Goal: Task Accomplishment & Management: Complete application form

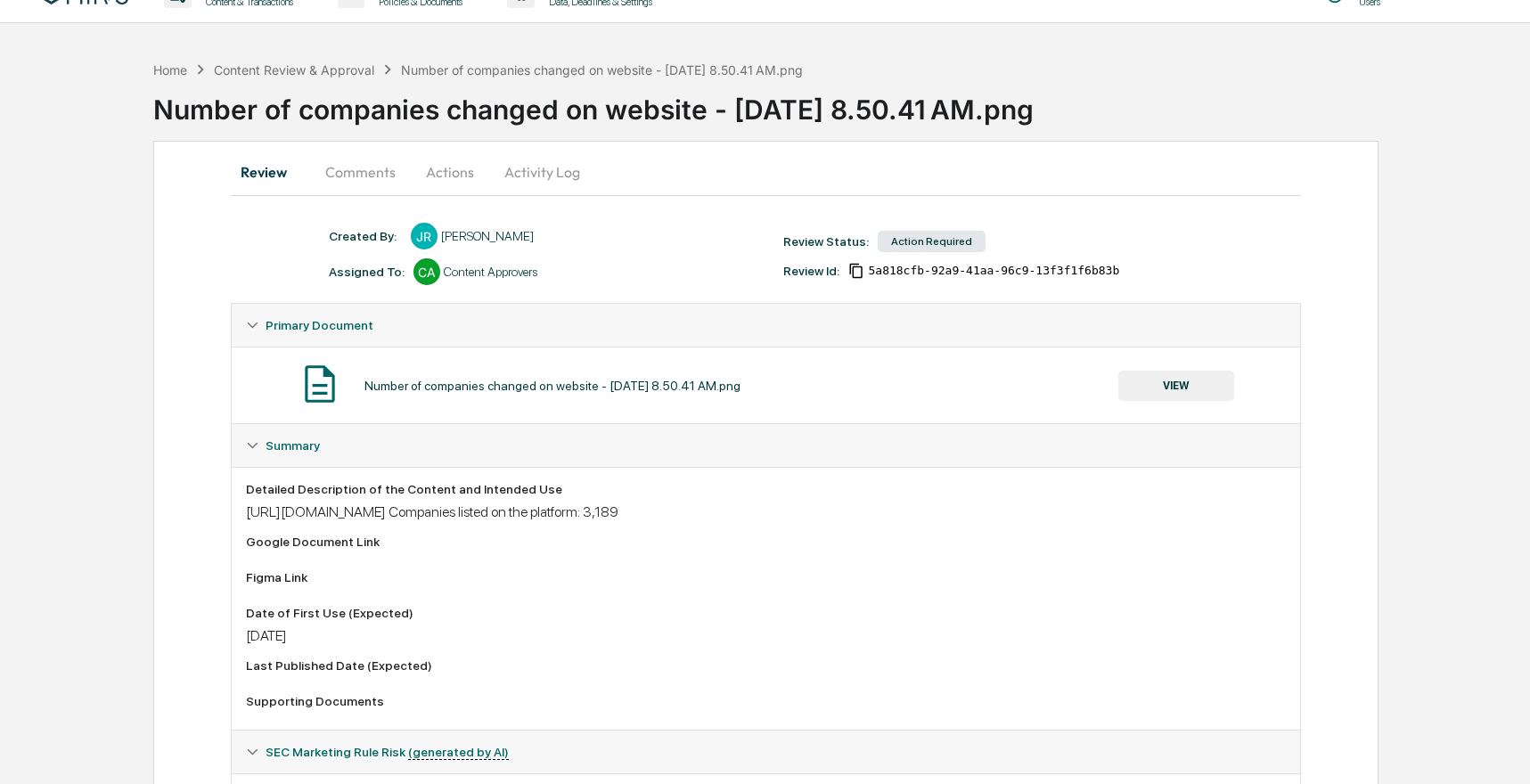
scroll to position [42, 0]
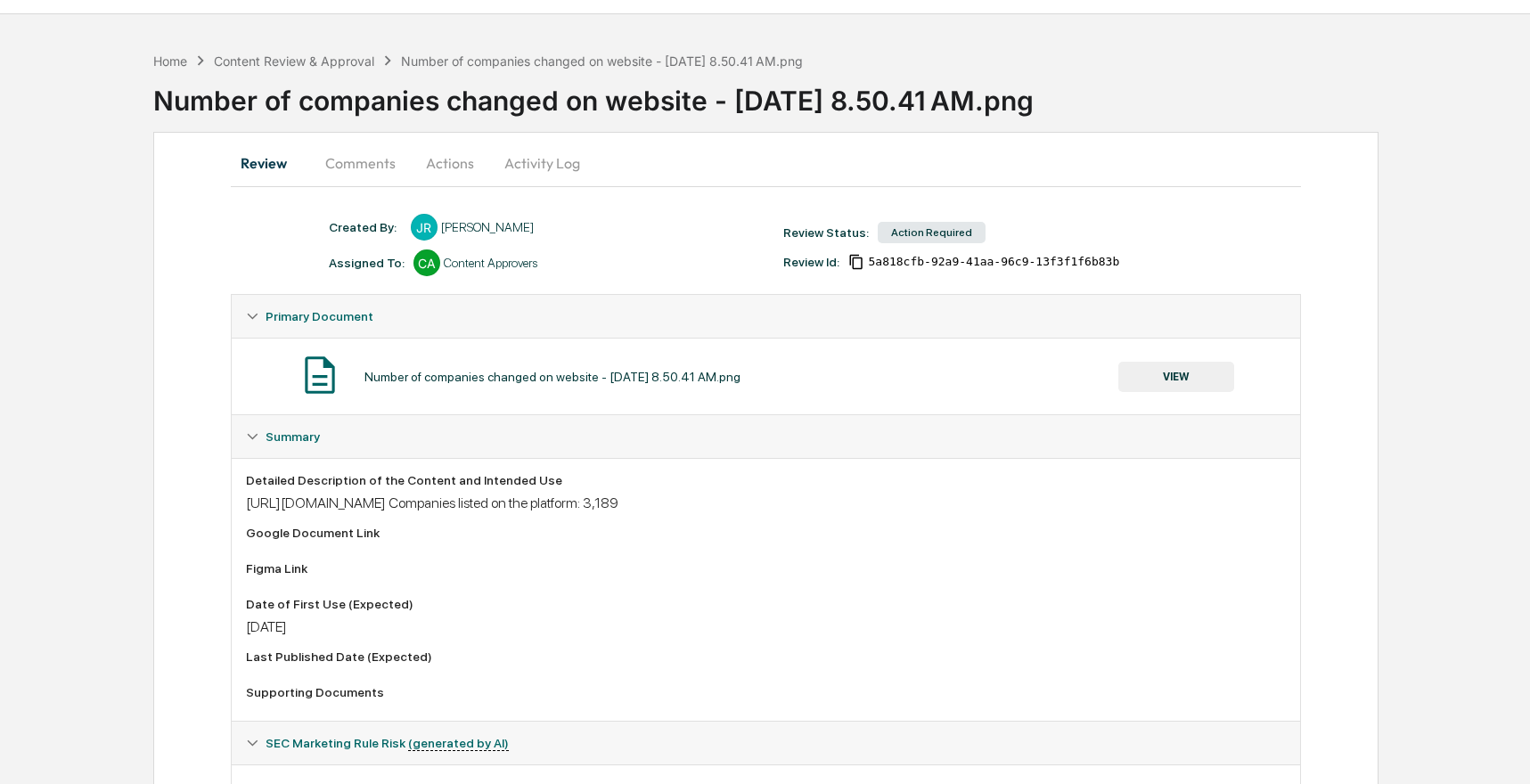
click at [371, 165] on button "Comments" at bounding box center [361, 163] width 99 height 43
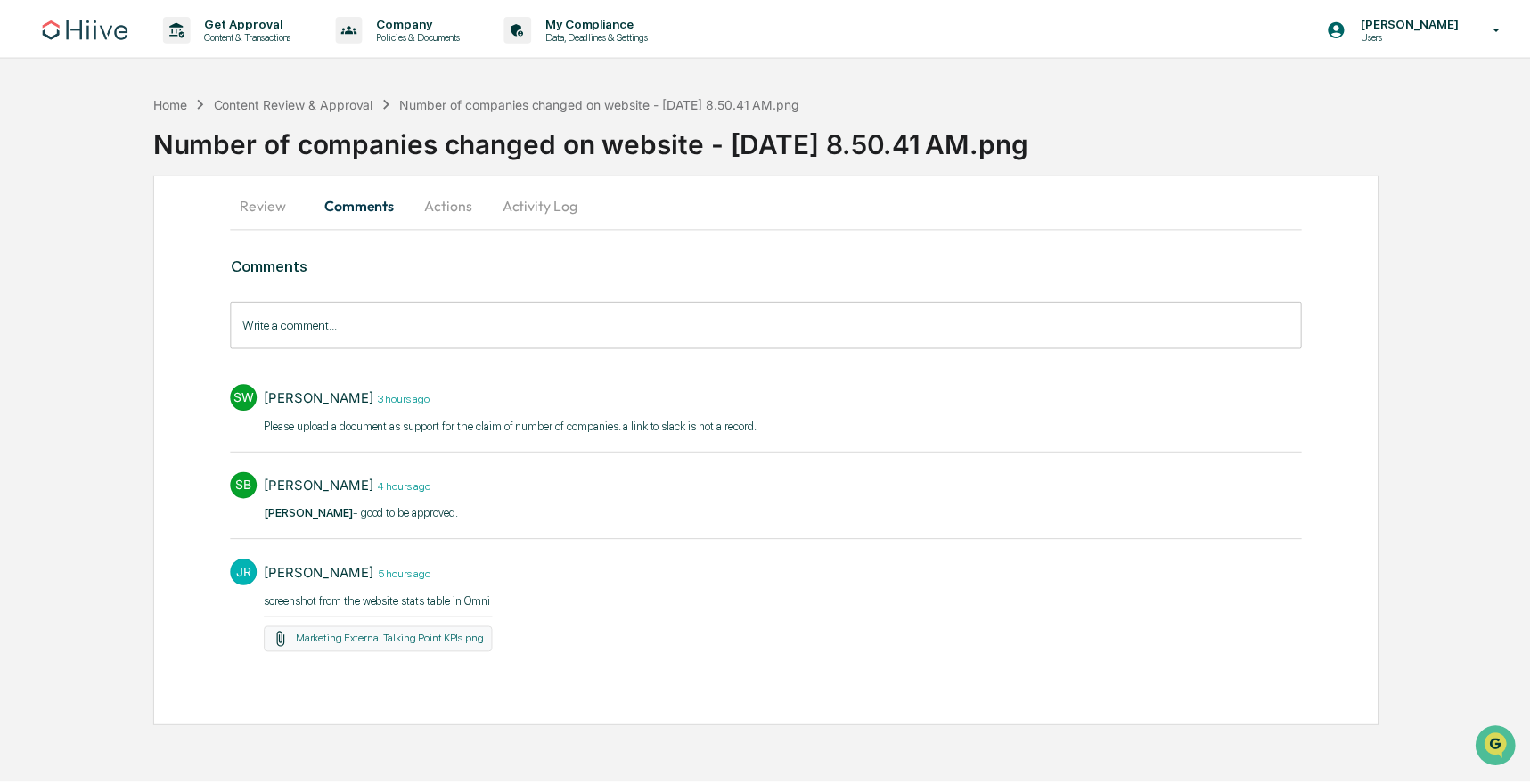
scroll to position [0, 0]
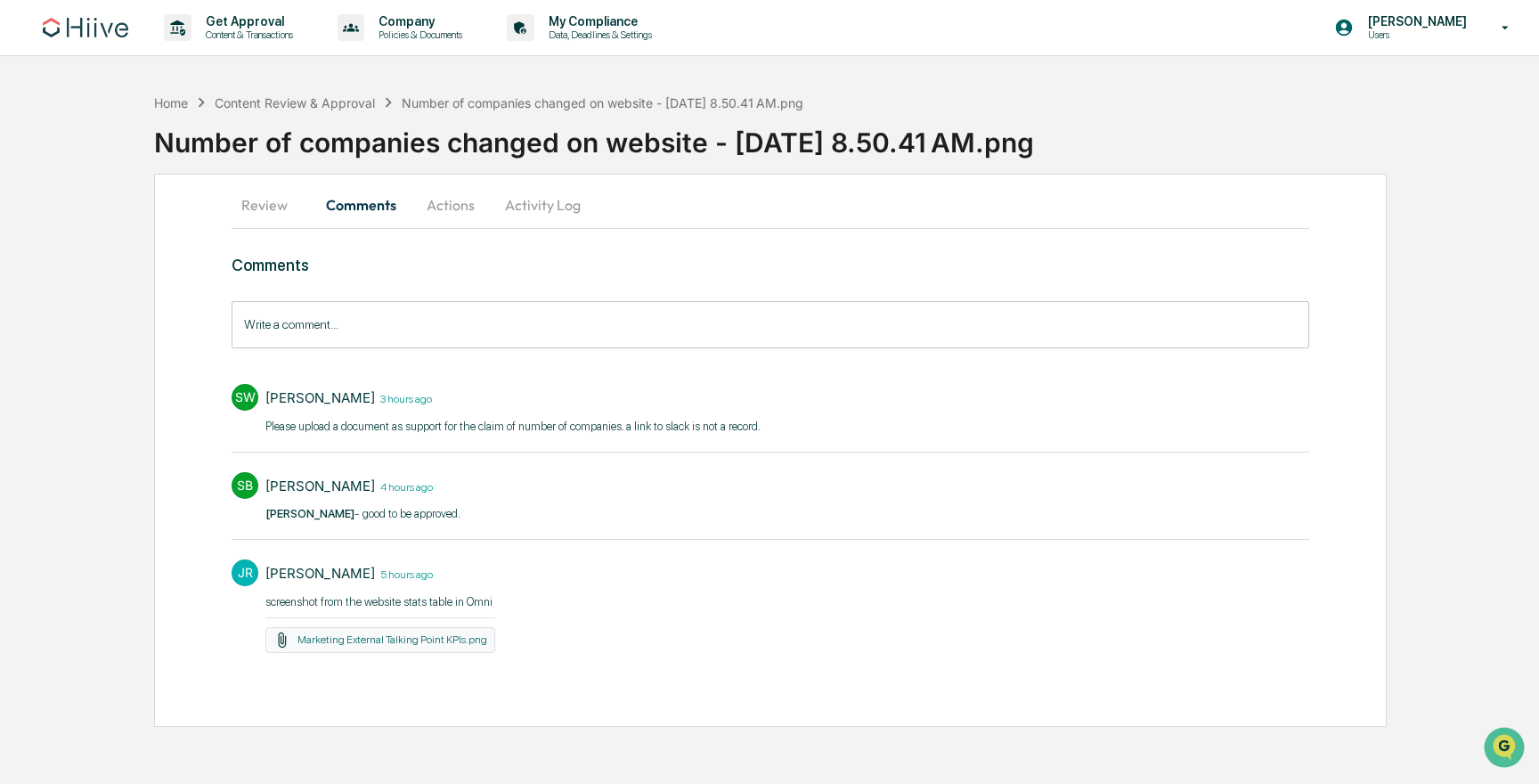
drag, startPoint x: 407, startPoint y: 518, endPoint x: 462, endPoint y: 516, distance: 55.0
click at [419, 514] on p "[PERSON_NAME] - good to be approved.​" at bounding box center [362, 513] width 195 height 17
drag, startPoint x: 496, startPoint y: 515, endPoint x: 381, endPoint y: 517, distance: 115.0
click at [381, 517] on div "SB[PERSON_NAME] 4 hours ago [PERSON_NAME] - good to be approved.​" at bounding box center [770, 496] width 1078 height 66
click at [478, 543] on div "S[PERSON_NAME] 3 hours ago ​Please upload a document as support for the claim o…" at bounding box center [770, 515] width 1078 height 280
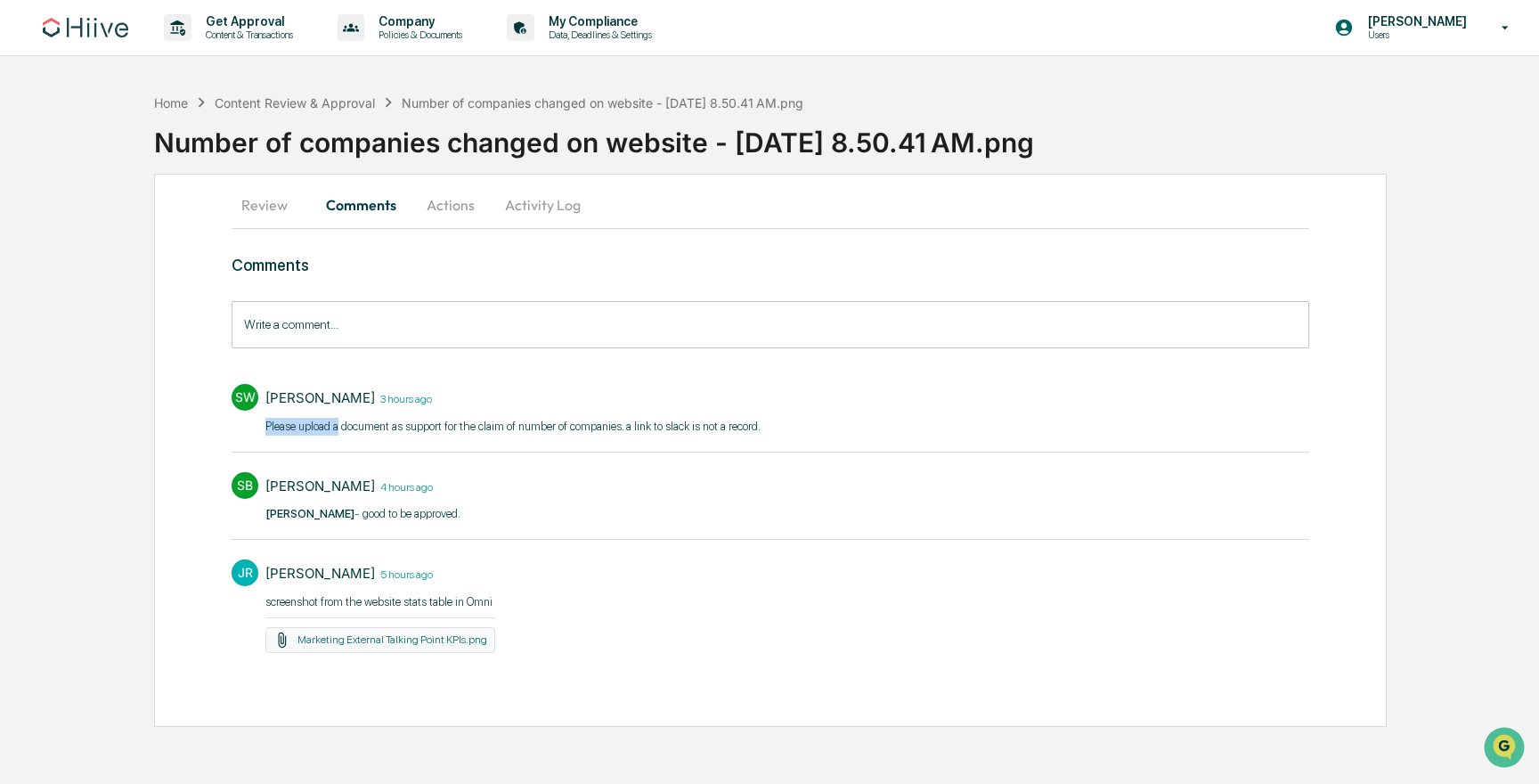
drag, startPoint x: 350, startPoint y: 432, endPoint x: 590, endPoint y: 410, distance: 241.0
click at [590, 410] on div "[PERSON_NAME] 3 hours ago ​Please upload a document as support for the claim of…" at bounding box center [512, 413] width 495 height 57
drag, startPoint x: 589, startPoint y: 413, endPoint x: 577, endPoint y: 424, distance: 16.3
click at [577, 424] on div "[PERSON_NAME] 3 hours ago ​Please upload a document as support for the claim of…" at bounding box center [512, 413] width 495 height 57
click at [349, 347] on input "Write a comment..." at bounding box center [770, 325] width 1078 height 48
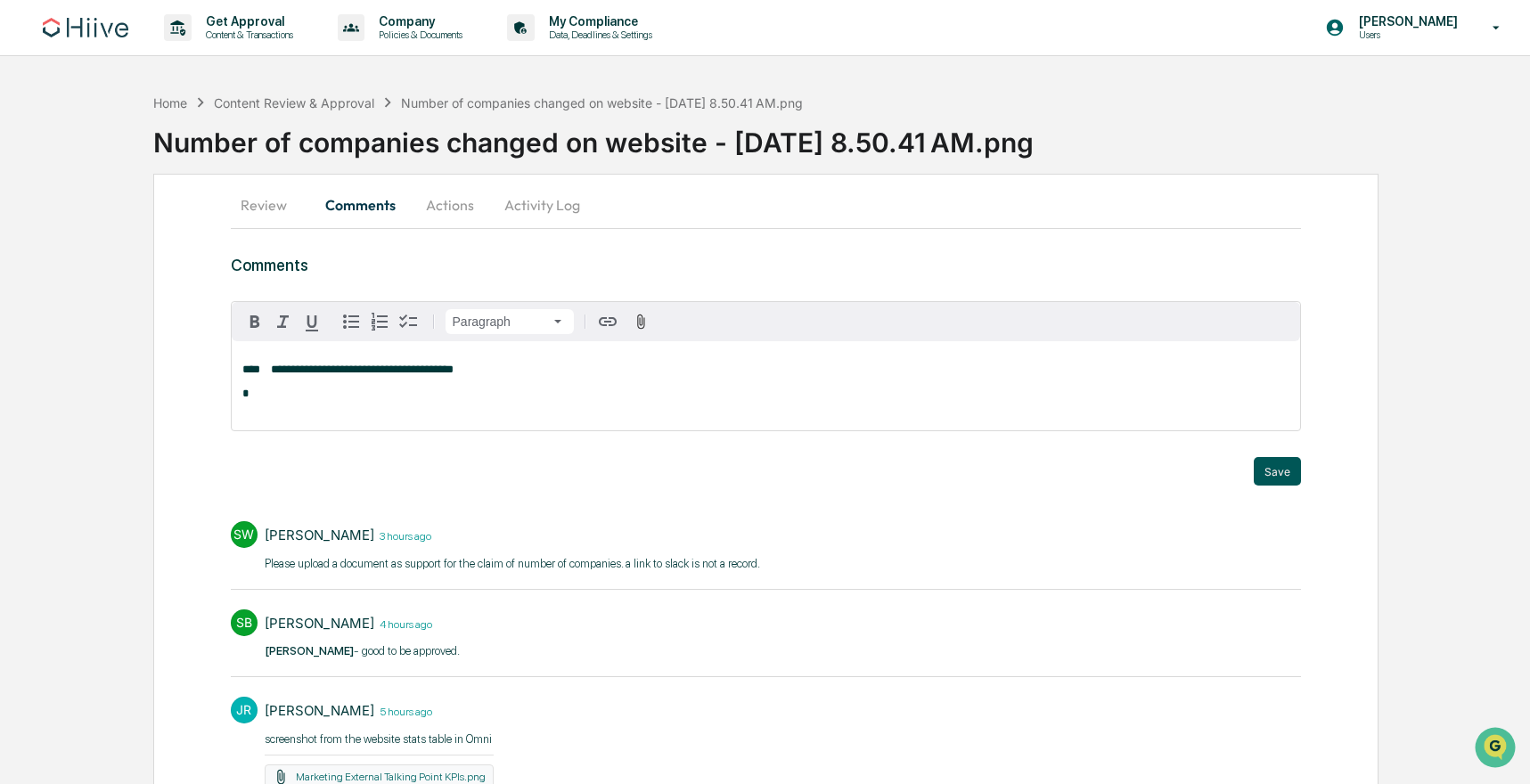
click at [1279, 467] on button "Save" at bounding box center [1277, 470] width 48 height 28
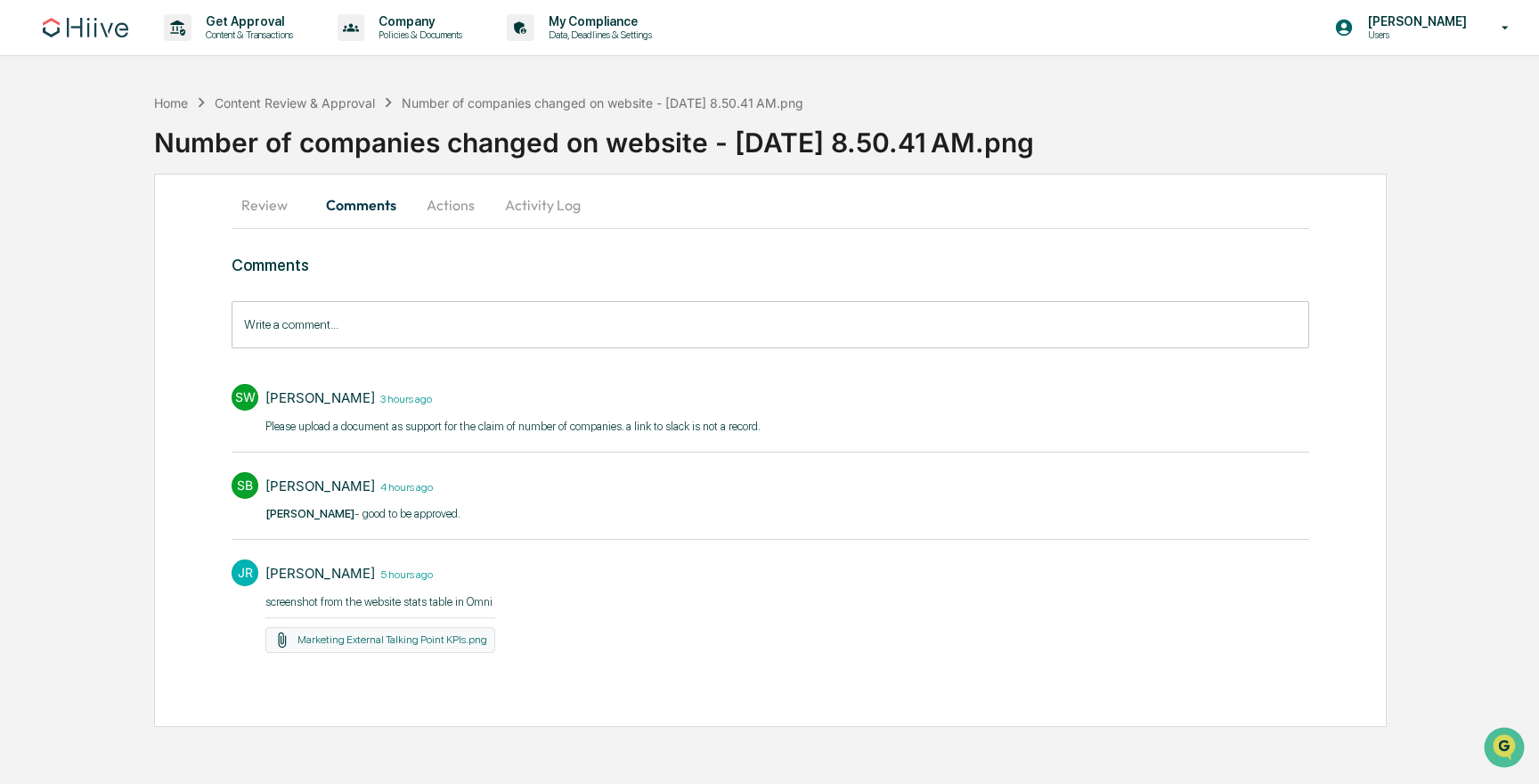
click at [253, 199] on button "Review" at bounding box center [272, 205] width 81 height 43
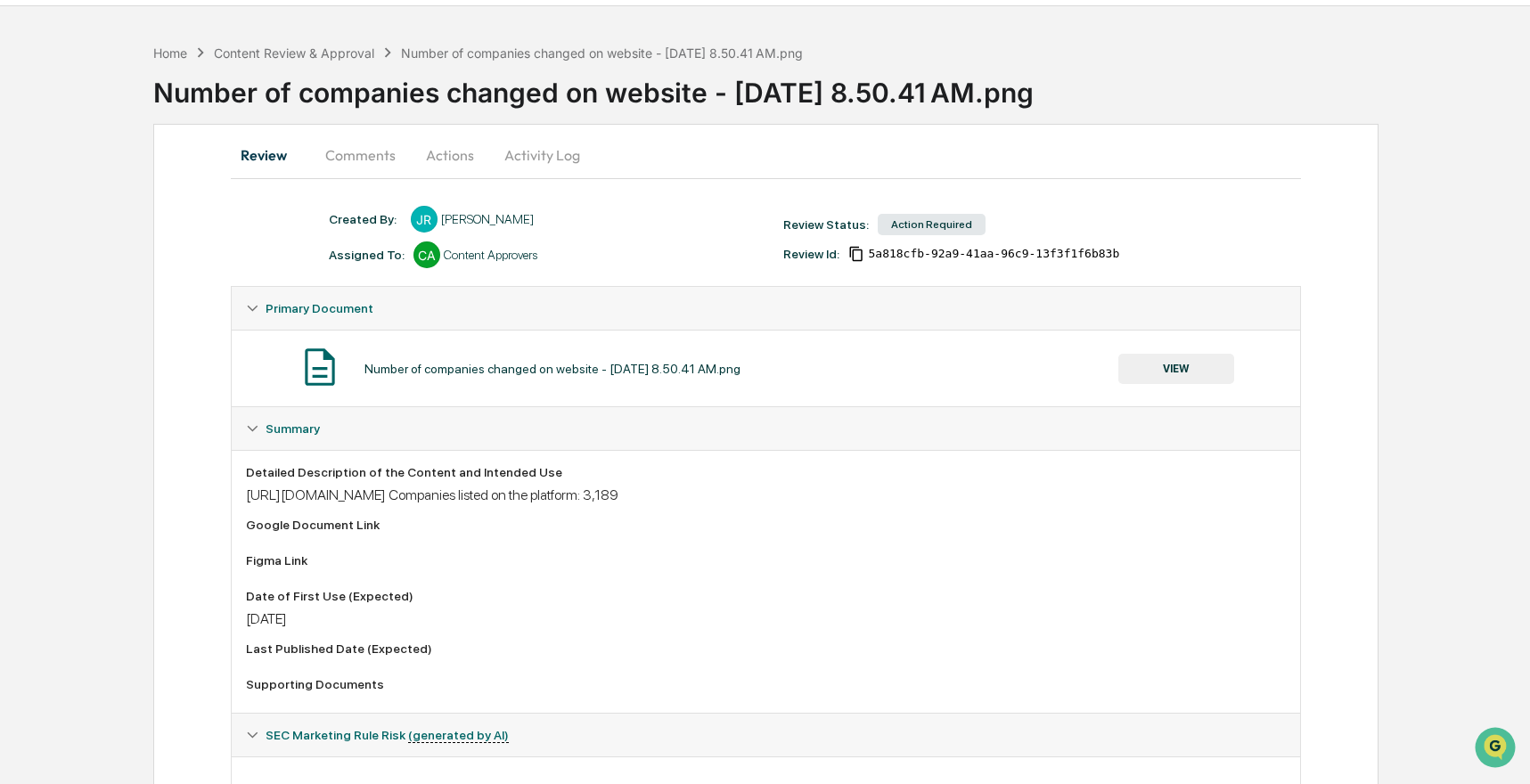
scroll to position [163, 0]
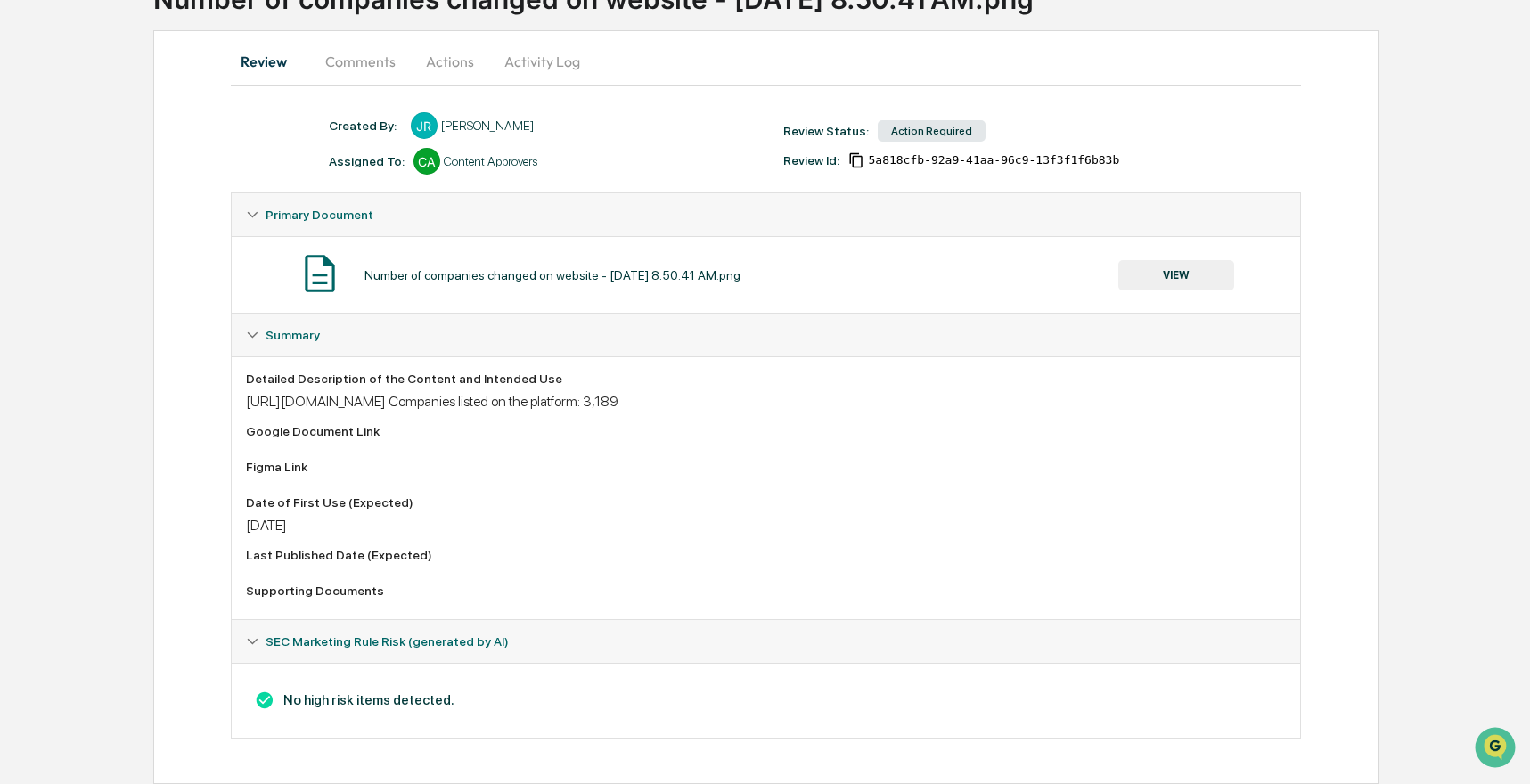
click at [1175, 260] on button "VIEW" at bounding box center [1176, 274] width 116 height 30
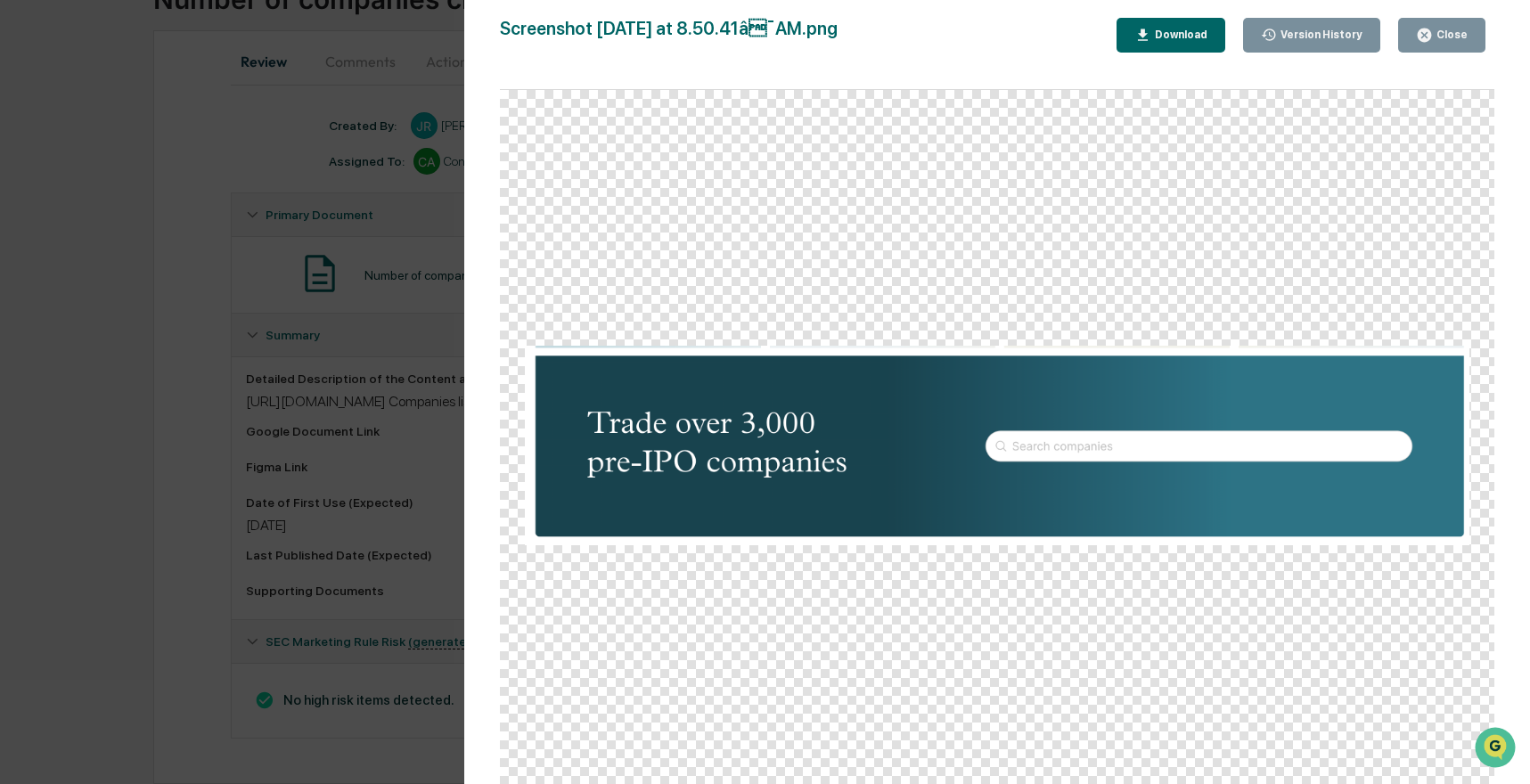
click at [392, 428] on div "Version History 0[DATE]3:57 PM[PERSON_NAME] Screenshot 2[DATE] at 8.50.41â¯AM.…" at bounding box center [765, 392] width 1530 height 784
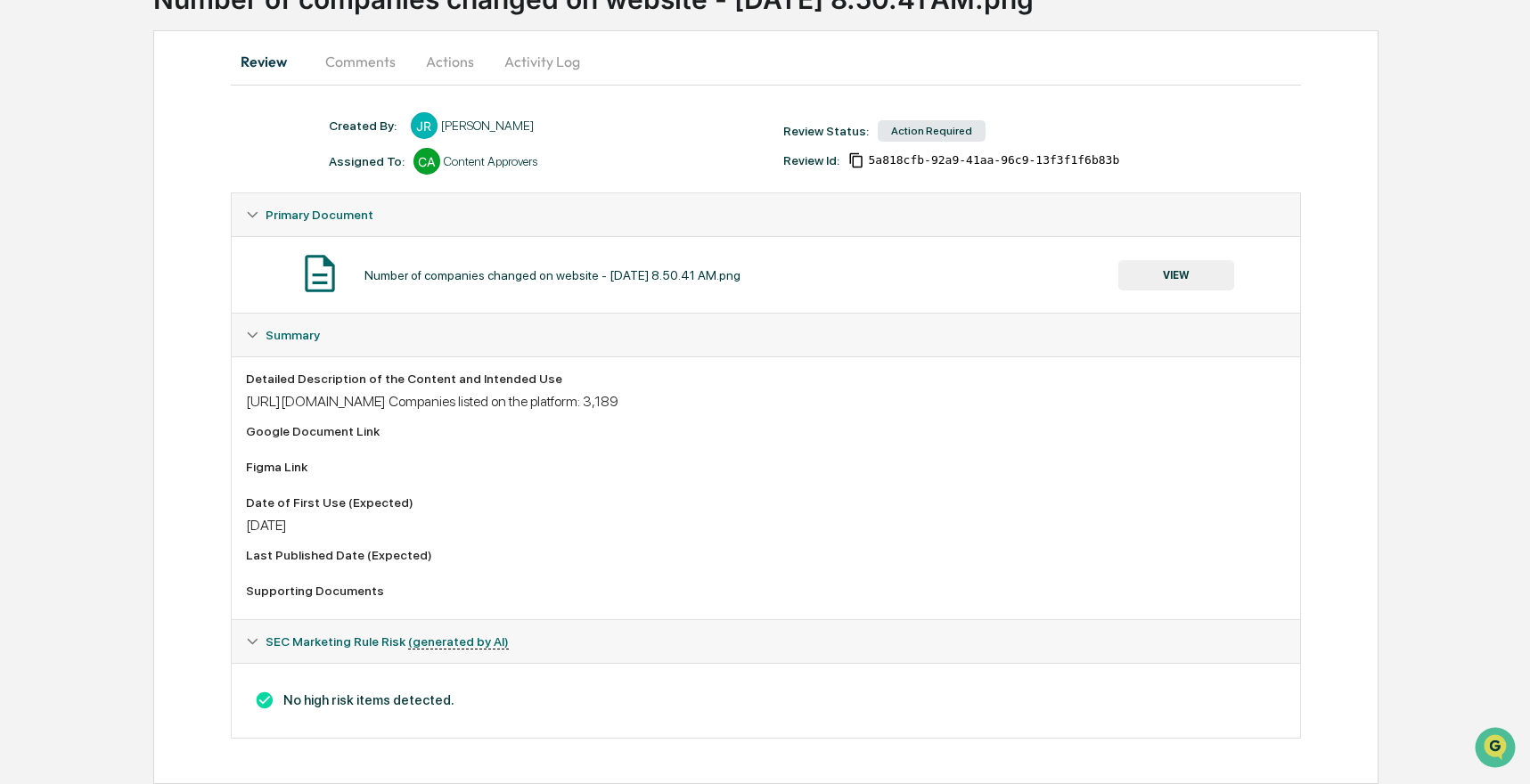
drag, startPoint x: 308, startPoint y: 383, endPoint x: 263, endPoint y: 378, distance: 45.3
click at [263, 392] on div "[URL][DOMAIN_NAME] Companies listed on the platform: 3,189" at bounding box center [766, 401] width 1040 height 16
click at [333, 395] on div "[URL][DOMAIN_NAME] Companies listed on the platform: 3,189" at bounding box center [766, 401] width 1040 height 16
click at [461, 405] on div "[URL][DOMAIN_NAME] Companies listed on the platform: 3,189" at bounding box center [766, 401] width 1040 height 16
click at [296, 590] on div "Supporting Documents" at bounding box center [766, 591] width 1040 height 15
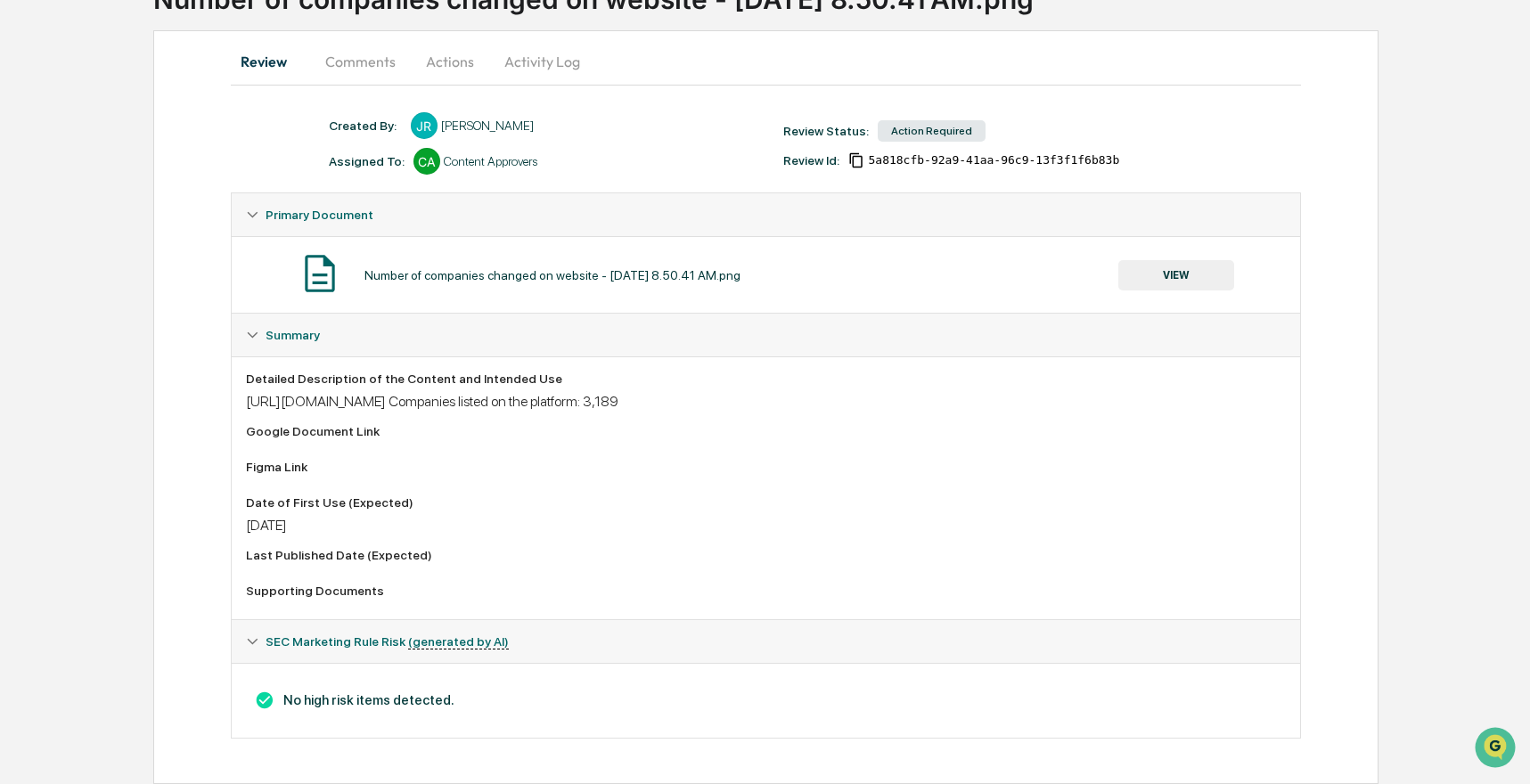
click at [315, 591] on div "Supporting Documents" at bounding box center [766, 591] width 1040 height 15
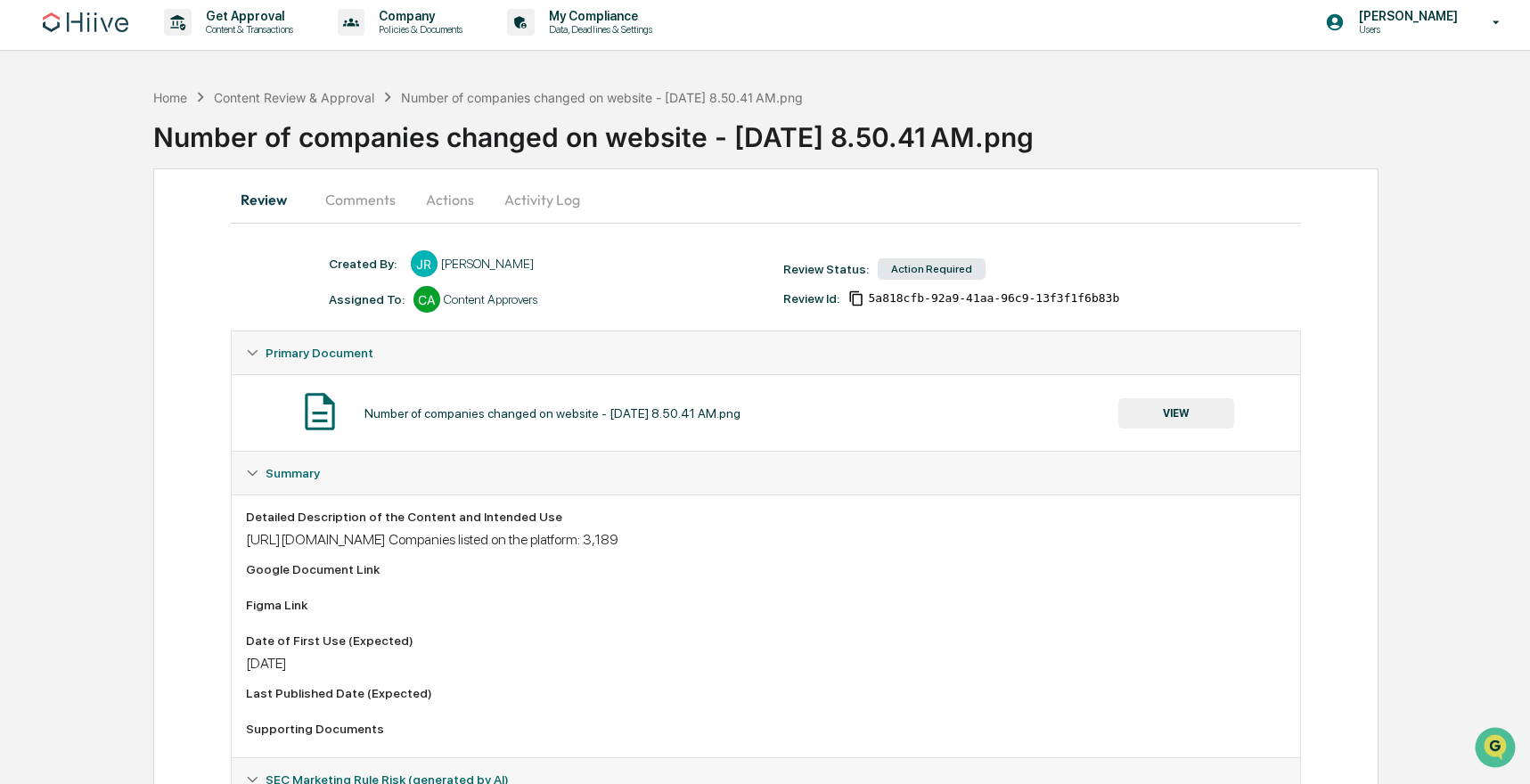
scroll to position [0, 0]
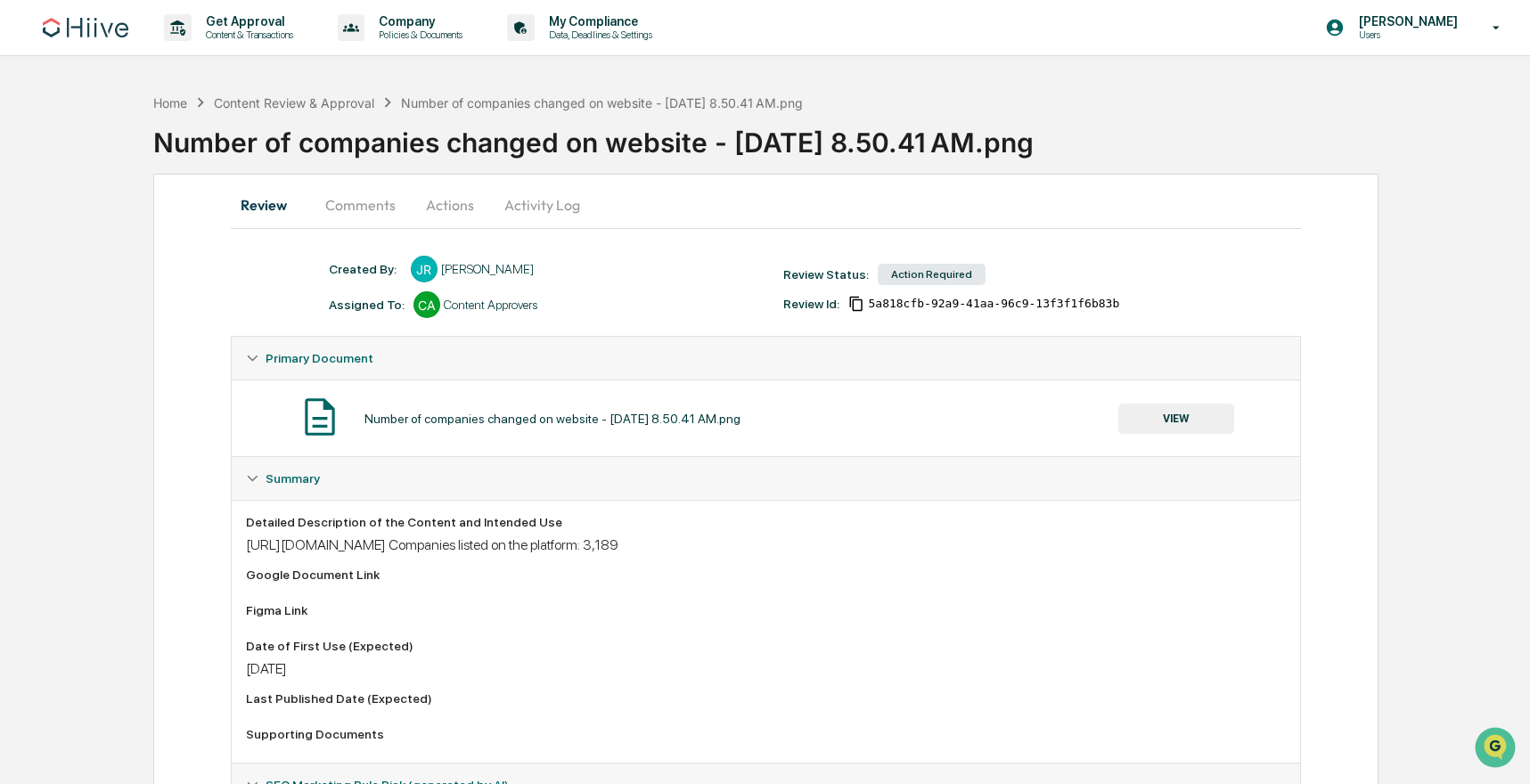
click at [340, 201] on button "Comments" at bounding box center [361, 205] width 99 height 43
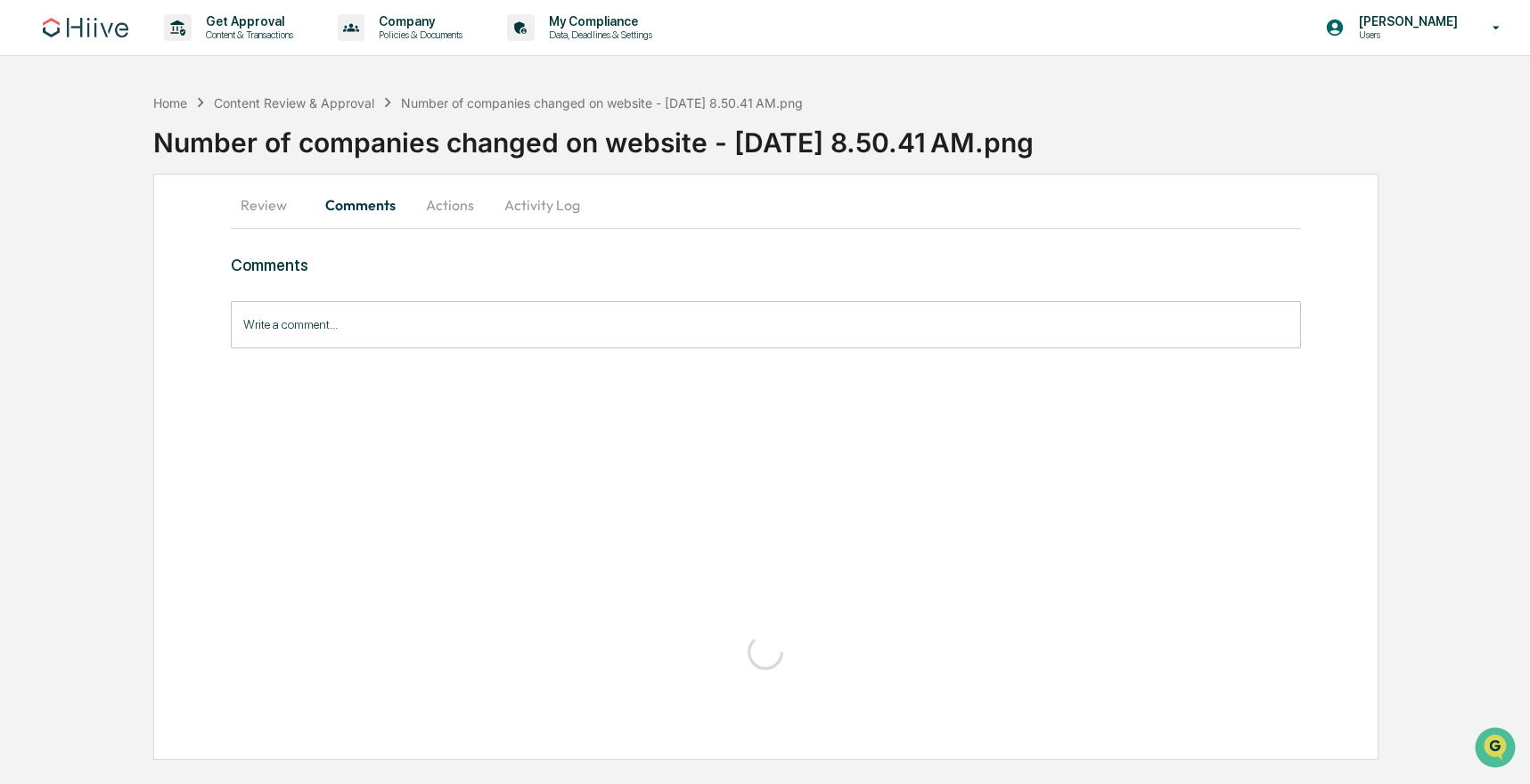
click at [454, 202] on button "Actions" at bounding box center [450, 205] width 81 height 43
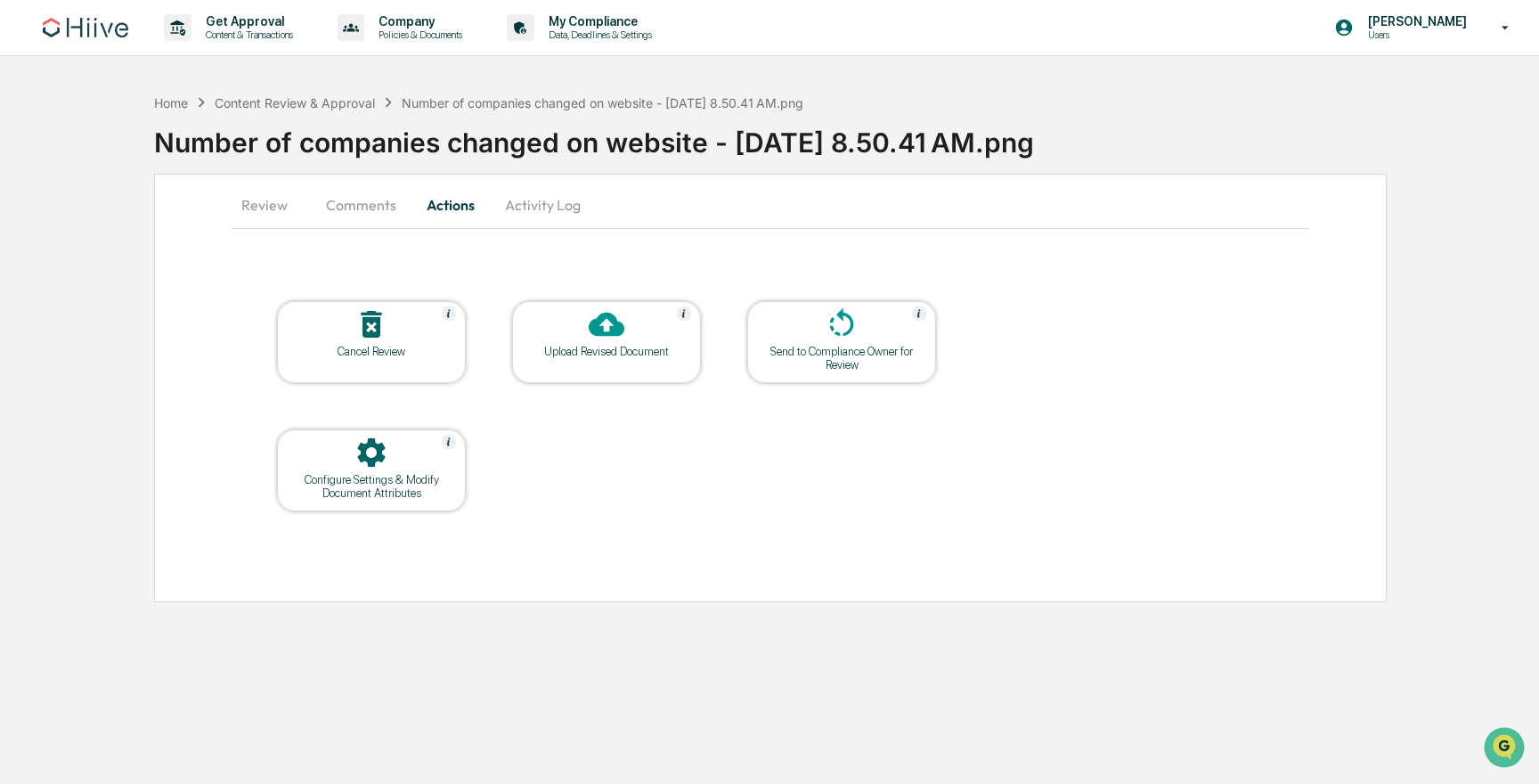
click at [606, 338] on icon at bounding box center [607, 324] width 36 height 36
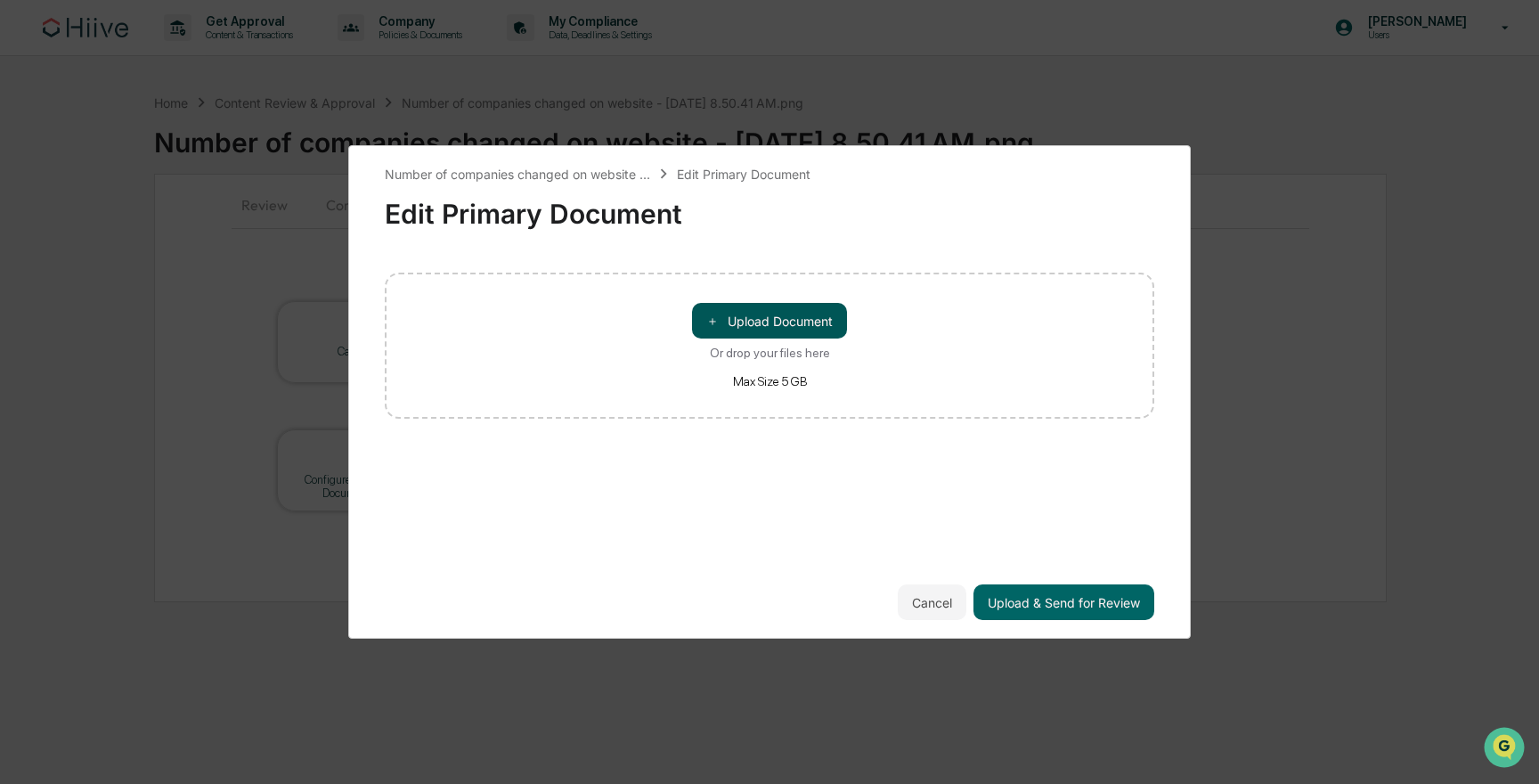
click at [747, 321] on button "＋ Upload Document" at bounding box center [770, 320] width 155 height 36
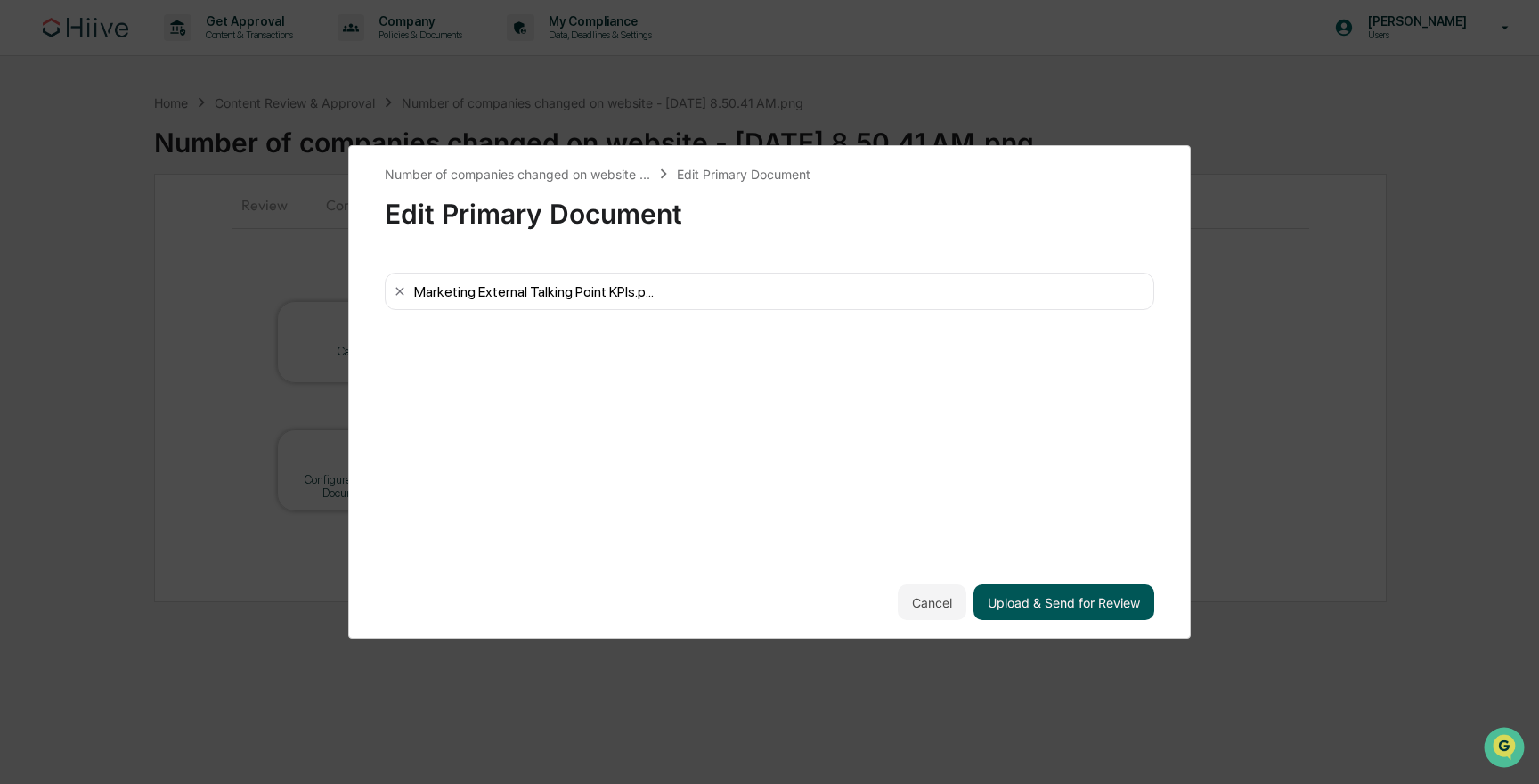
click at [1034, 592] on button "Upload & Send for Review" at bounding box center [1064, 602] width 181 height 36
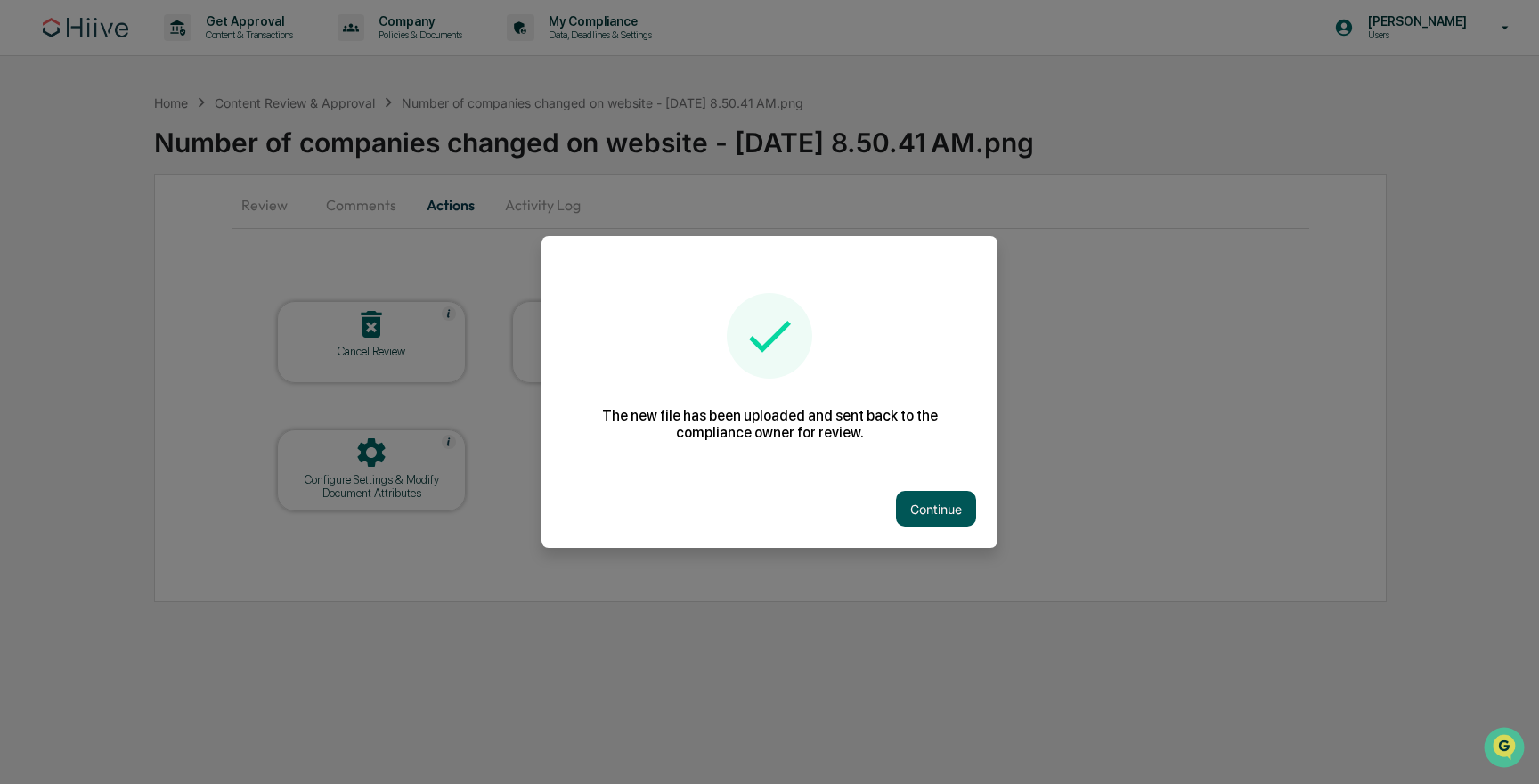
click at [920, 505] on button "Continue" at bounding box center [936, 508] width 81 height 36
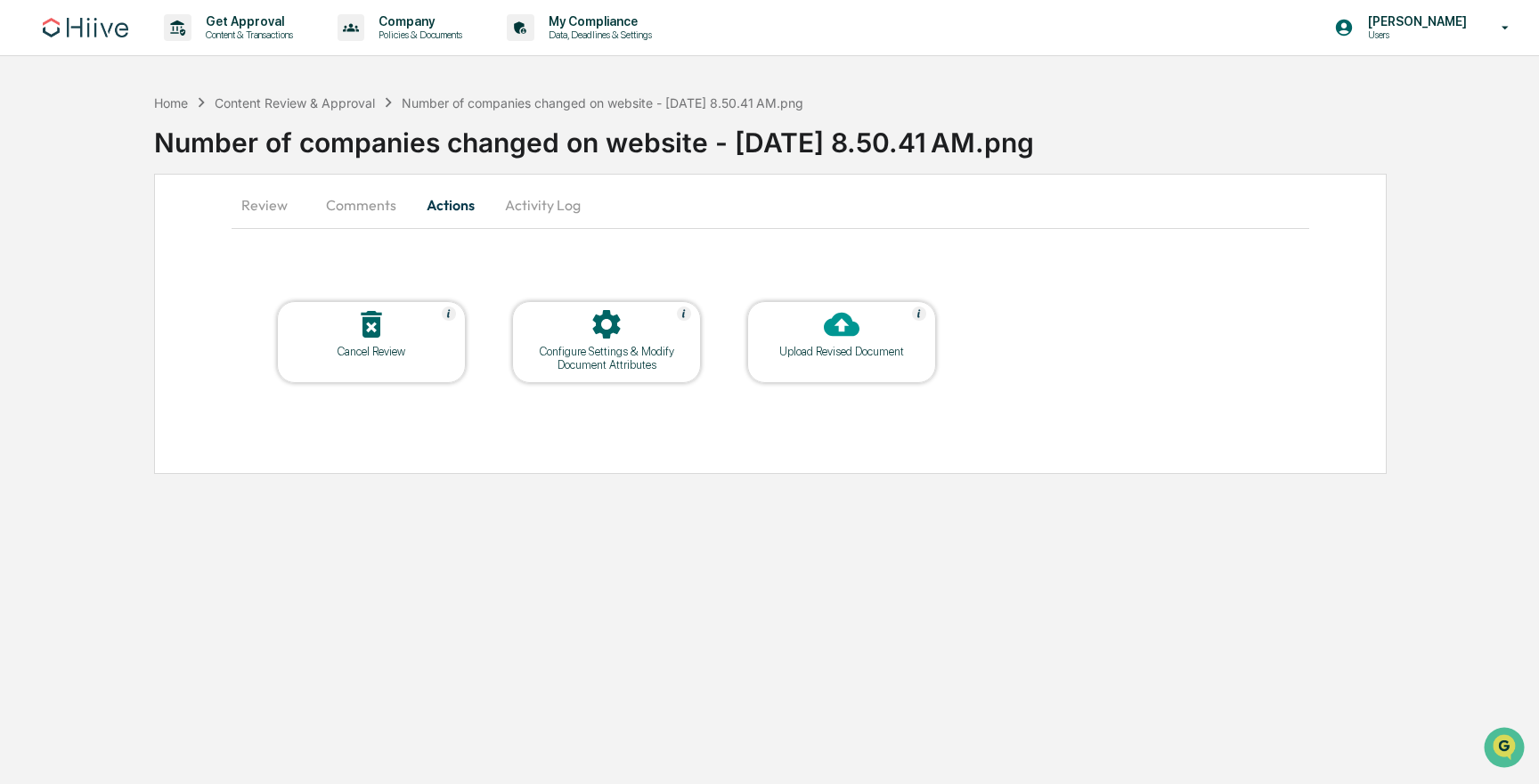
click at [548, 219] on button "Activity Log" at bounding box center [543, 205] width 104 height 43
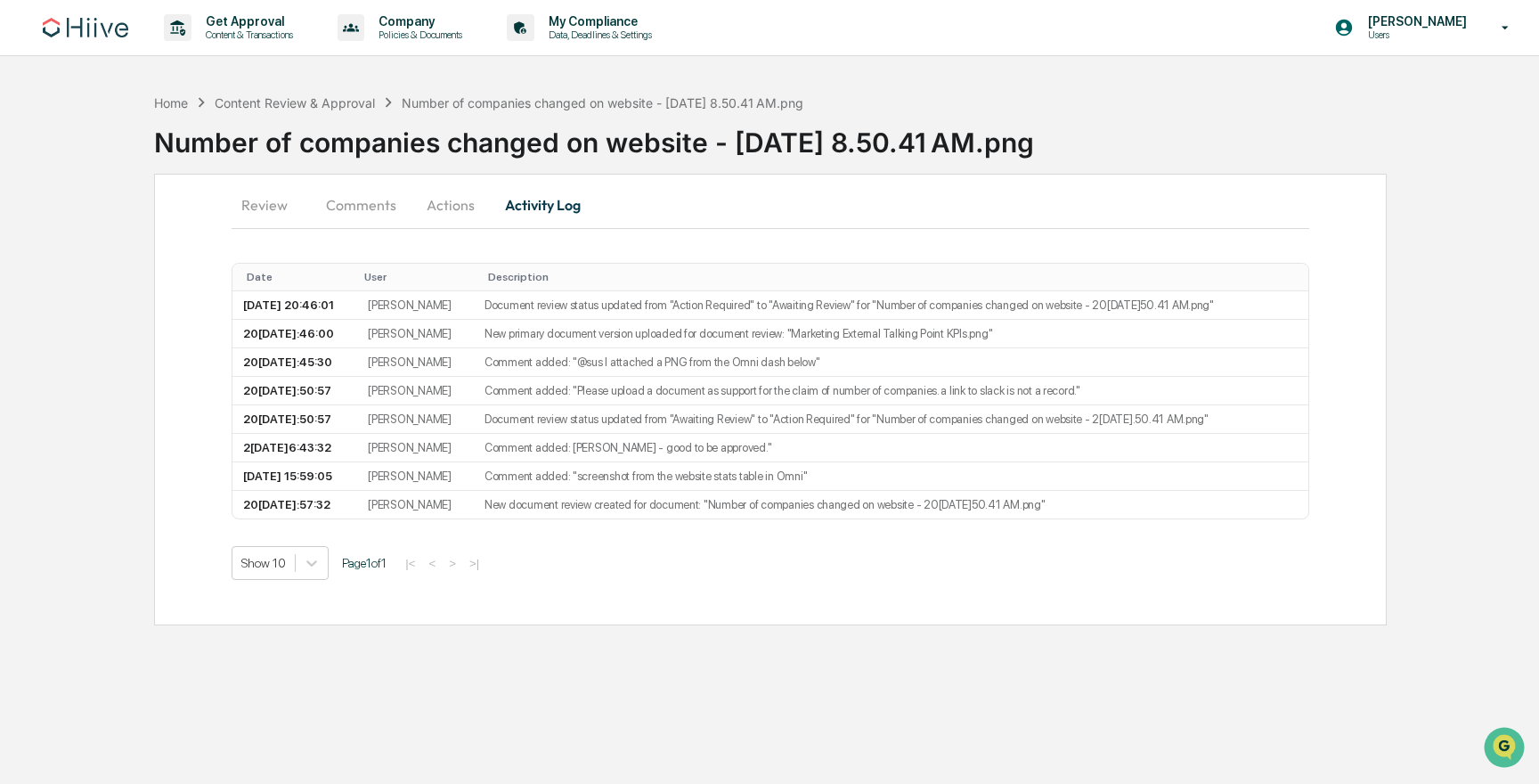
click at [252, 215] on button "Review" at bounding box center [272, 205] width 81 height 43
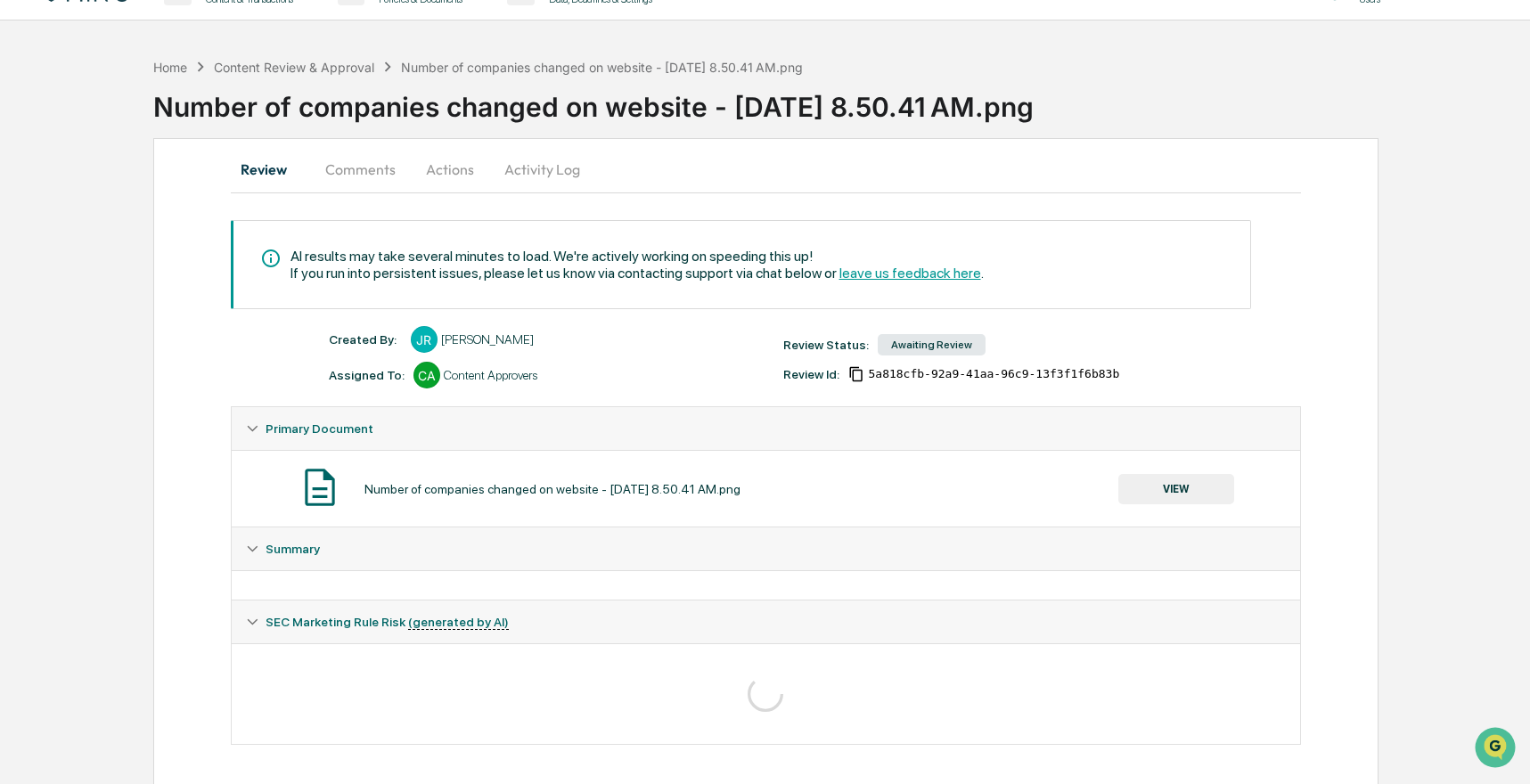
scroll to position [42, 0]
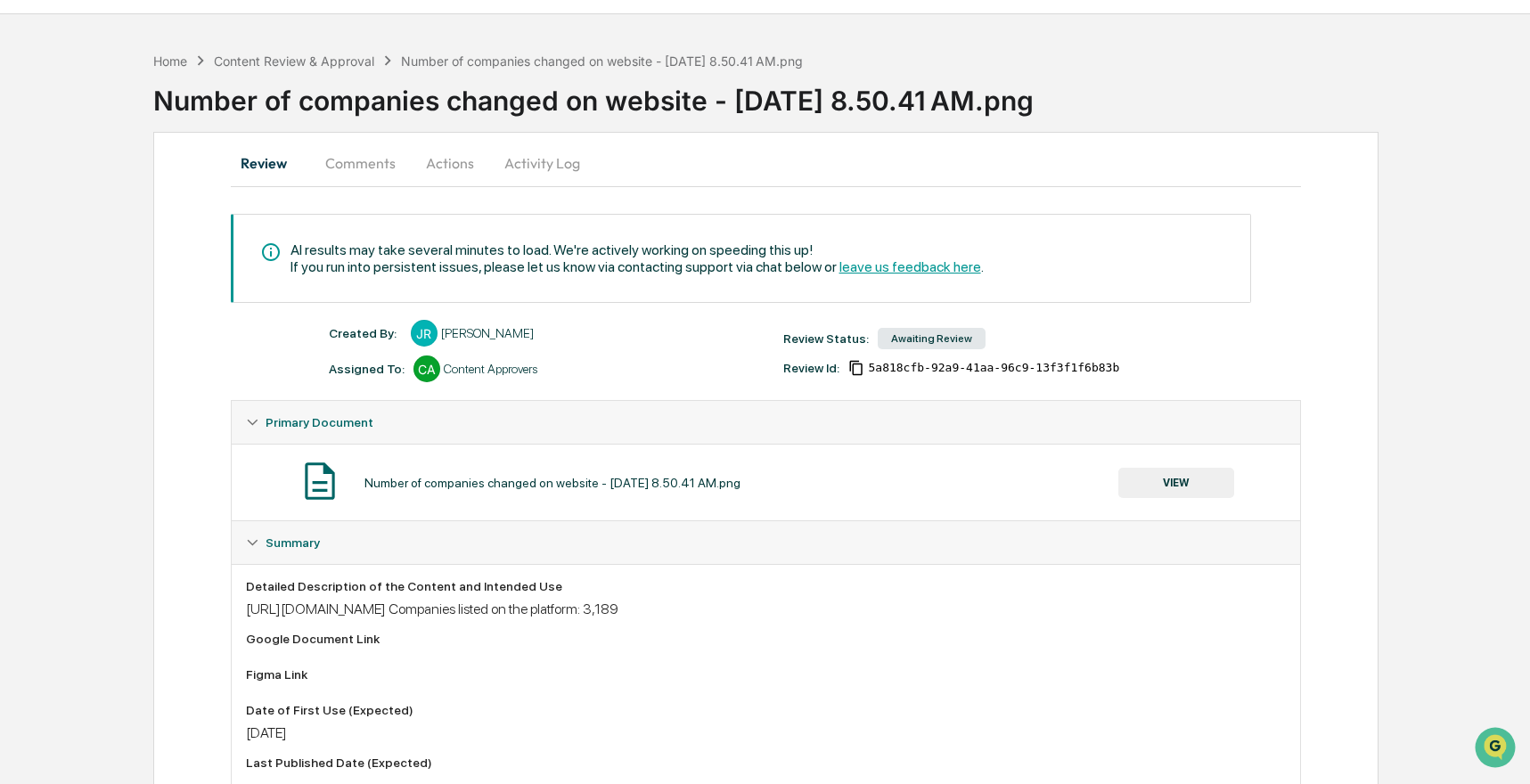
click at [598, 484] on div "Number of companies changed on website - [DATE] 8.50.41 AM.png" at bounding box center [552, 483] width 376 height 15
click at [1139, 470] on button "VIEW" at bounding box center [1176, 482] width 116 height 30
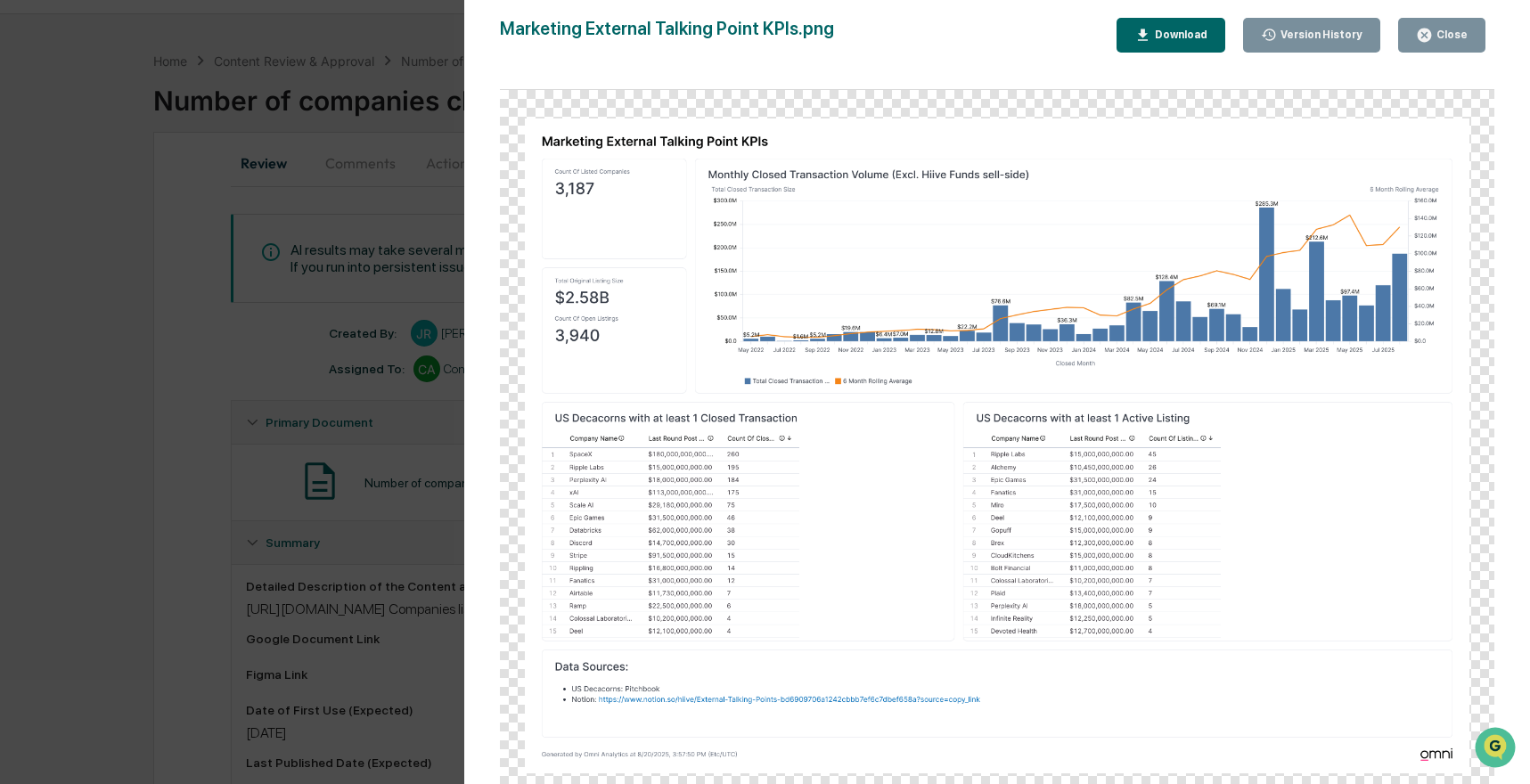
click at [143, 297] on div "Version History [DATE] 08:46 PM [PERSON_NAME] [DATE] 03:57 PM [PERSON_NAME] Mar…" at bounding box center [765, 392] width 1530 height 784
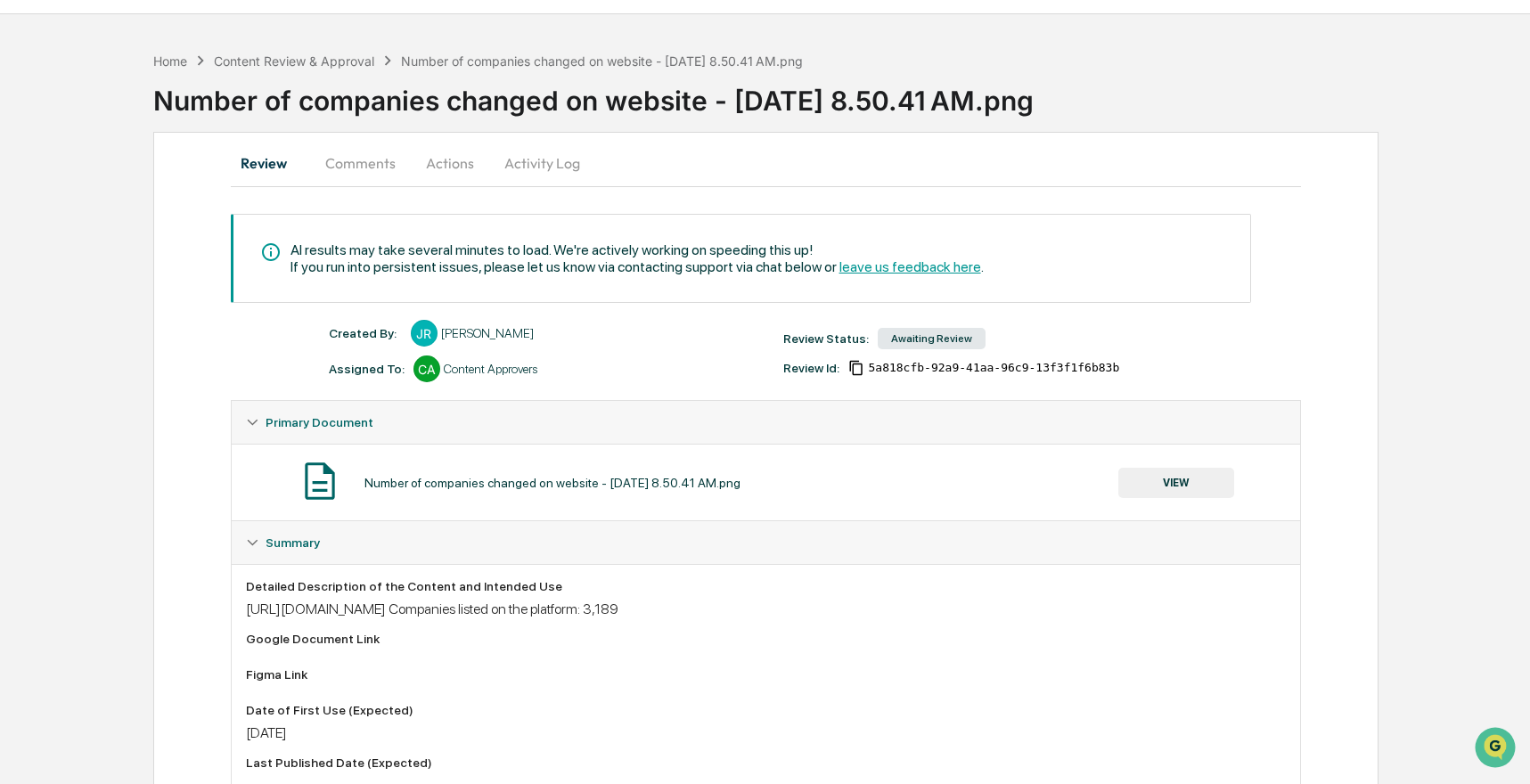
scroll to position [295, 0]
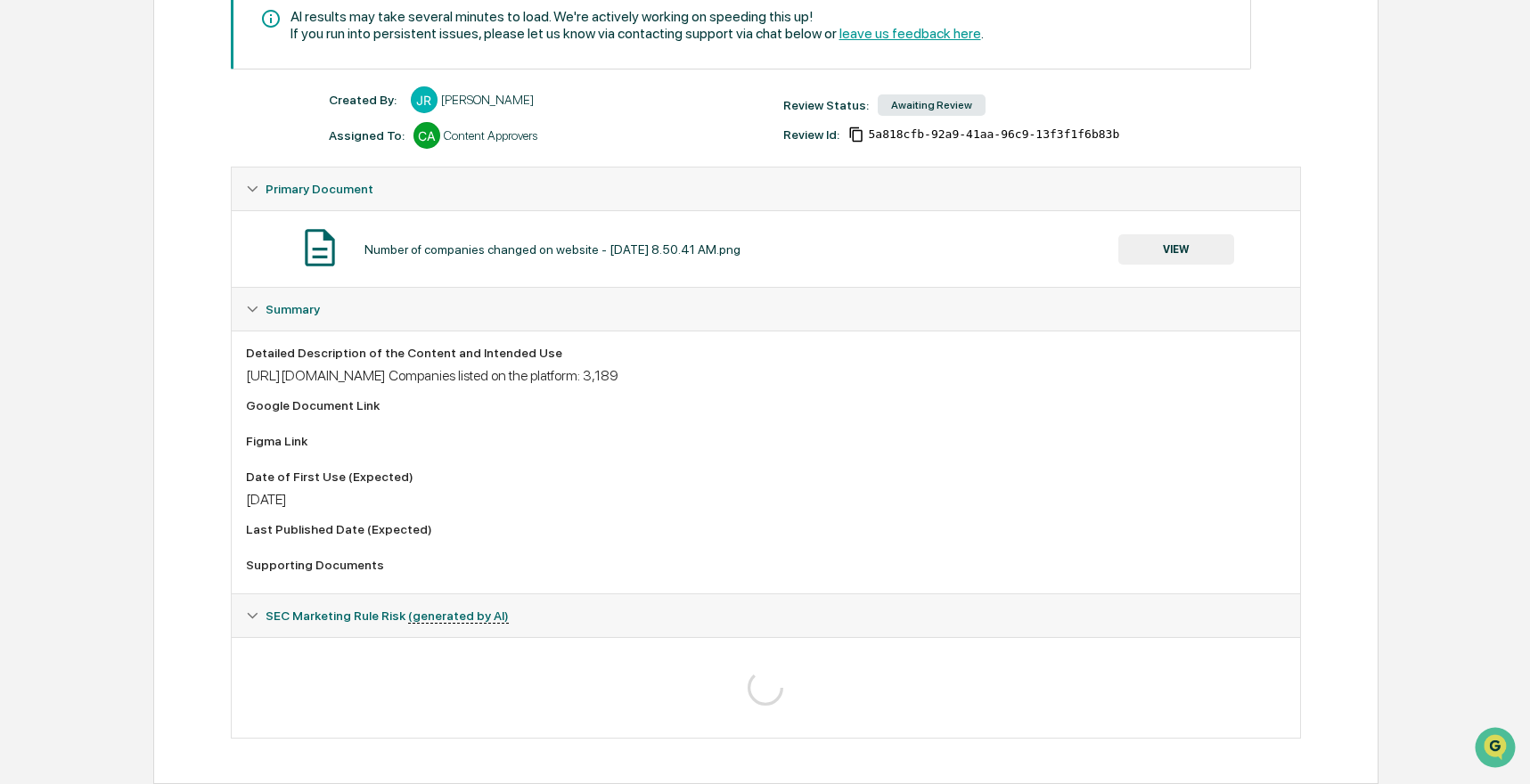
click at [253, 625] on div "SEC Marketing Rule Risk (generated by AI)" at bounding box center [766, 615] width 1069 height 43
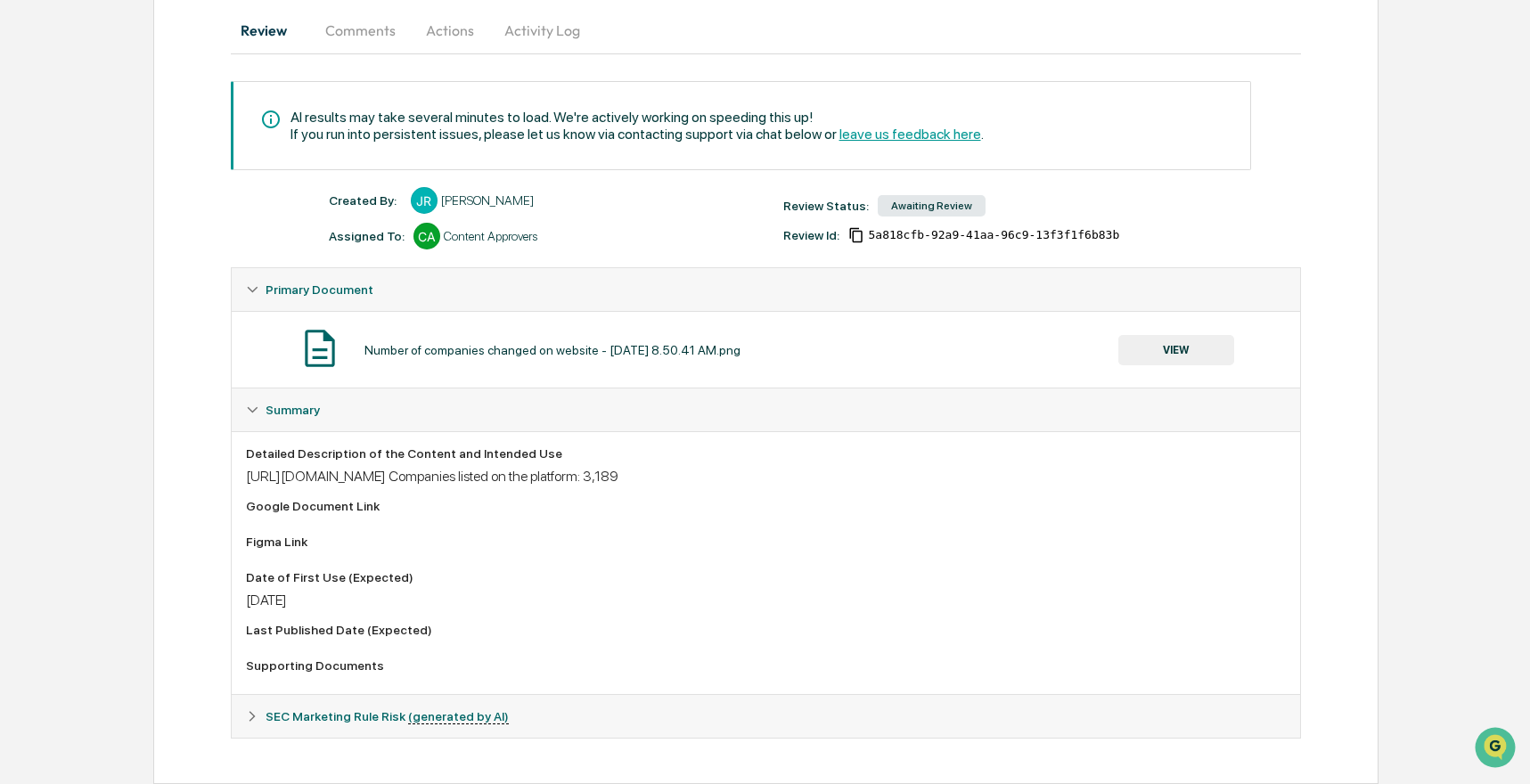
scroll to position [194, 0]
click at [262, 710] on div "SEC Marketing Rule Risk (generated by AI)" at bounding box center [766, 715] width 1069 height 43
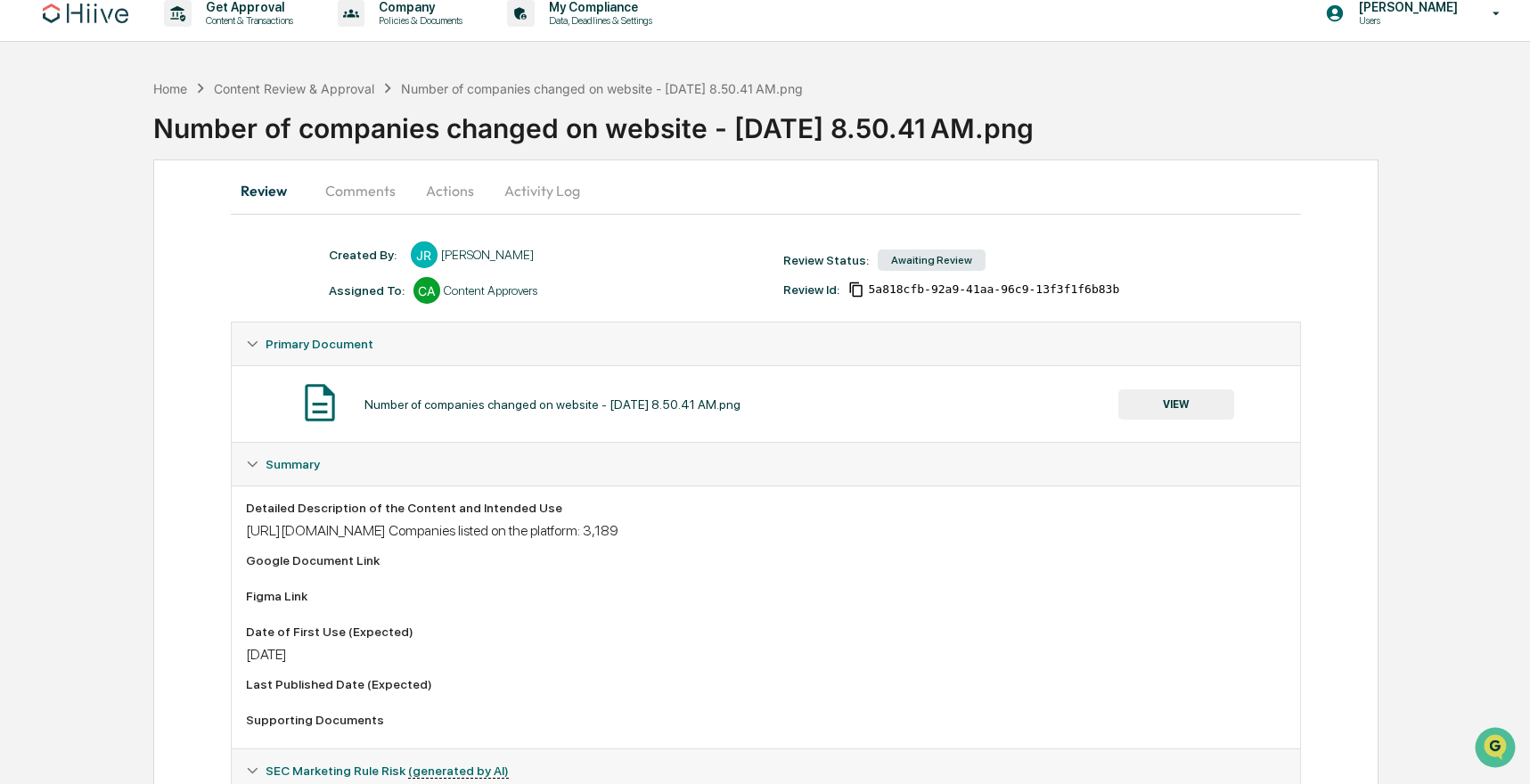
scroll to position [0, 0]
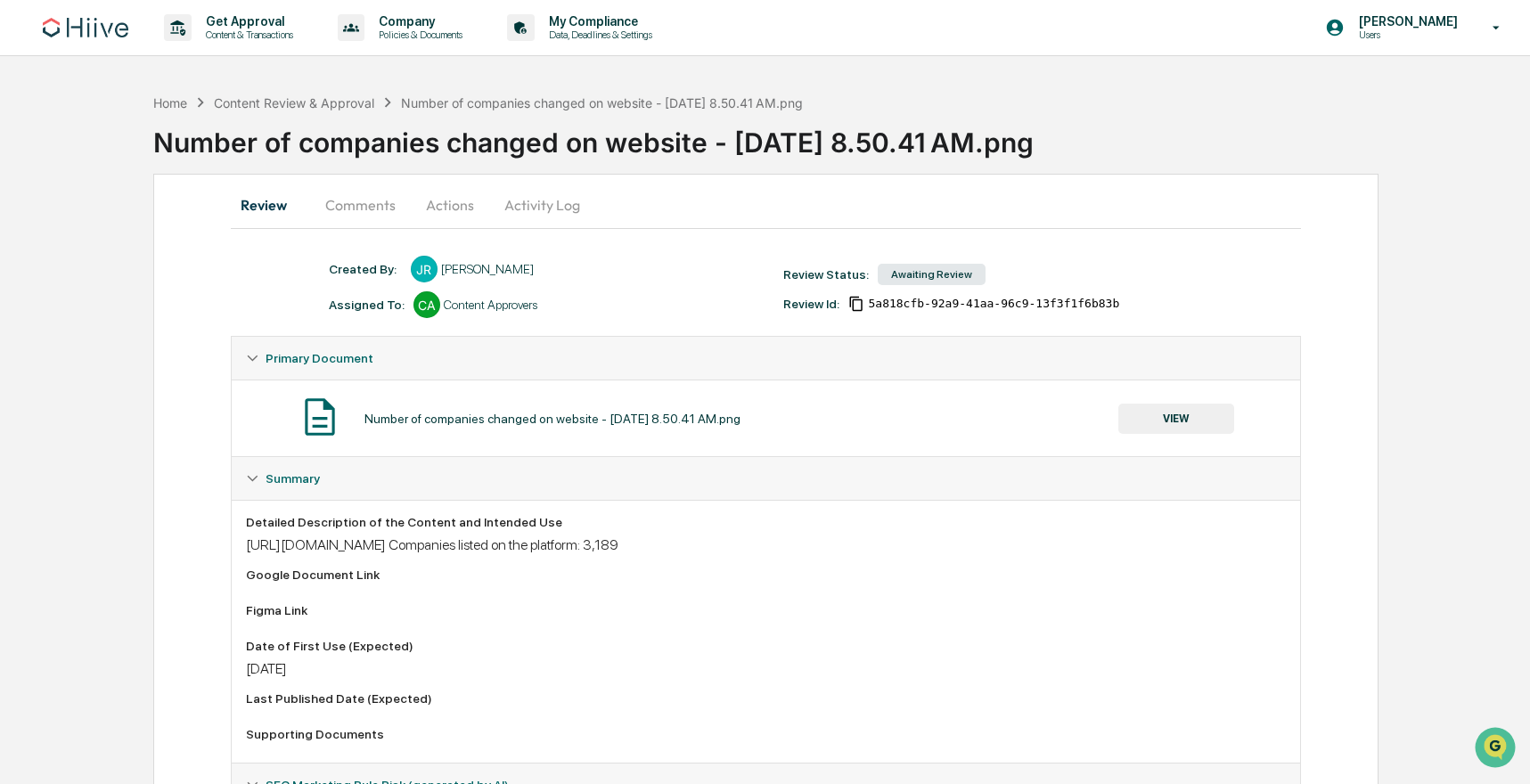
click at [369, 217] on button "Comments" at bounding box center [361, 205] width 99 height 43
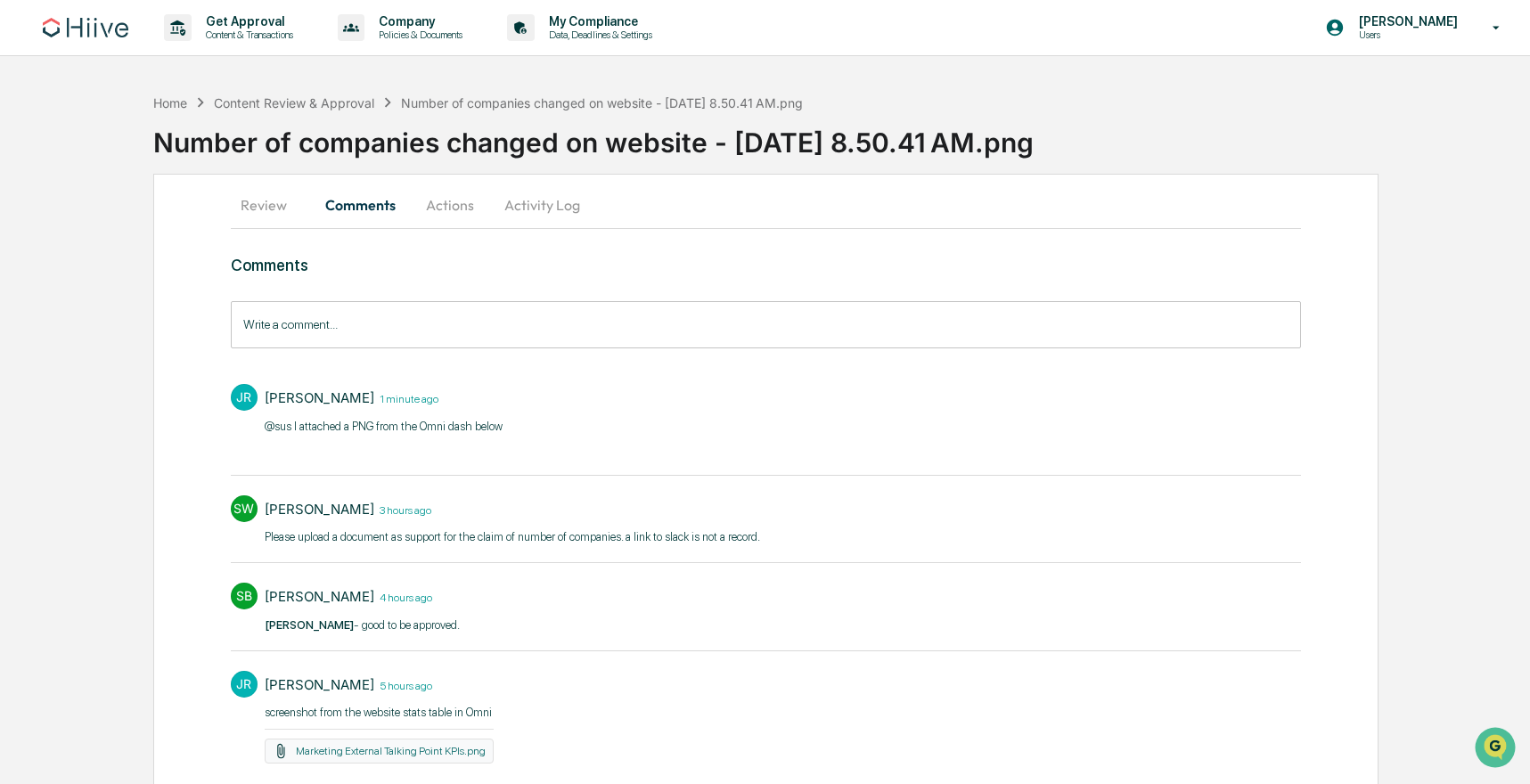
click at [473, 211] on button "Actions" at bounding box center [450, 205] width 81 height 43
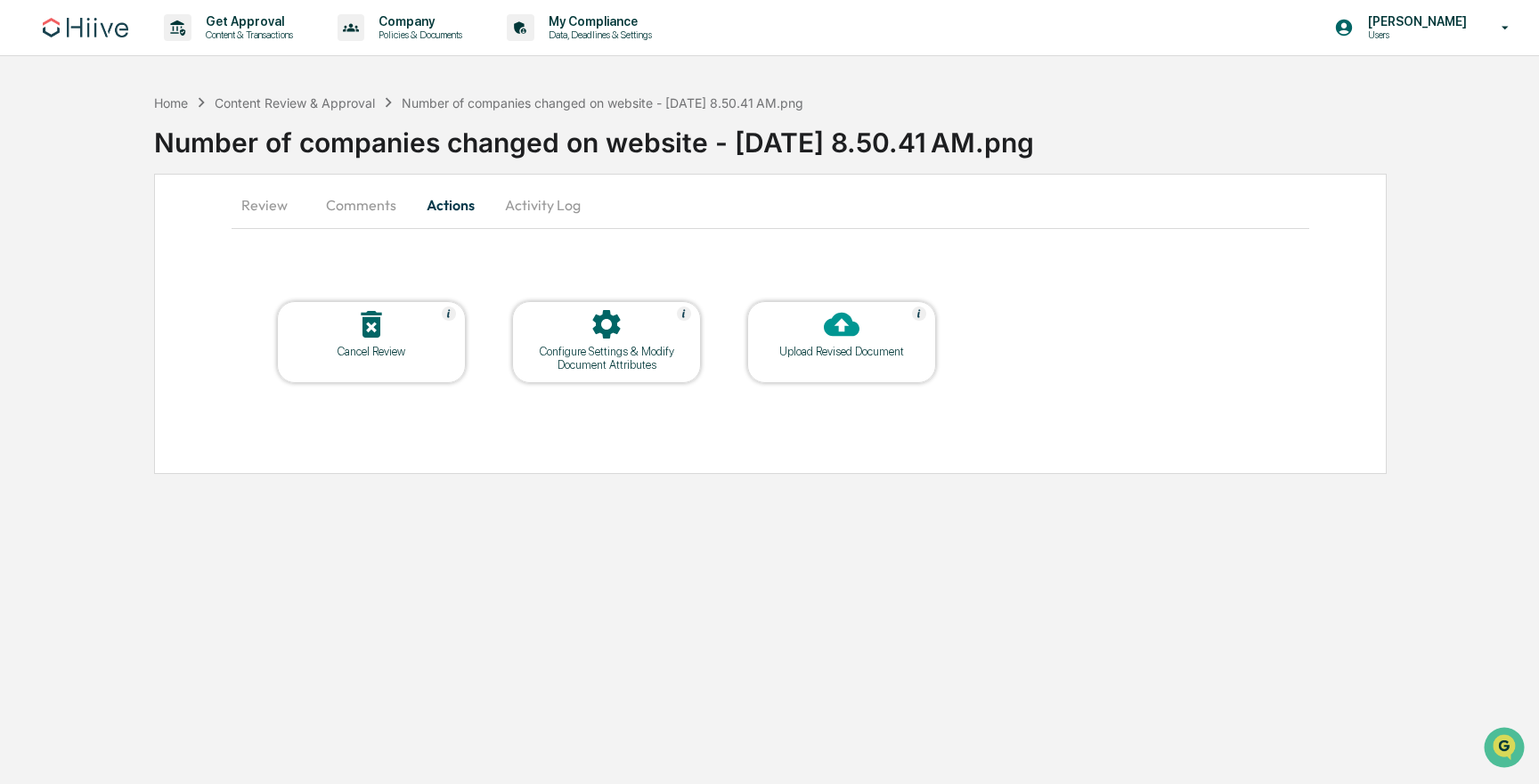
click at [287, 199] on button "Review" at bounding box center [272, 205] width 81 height 43
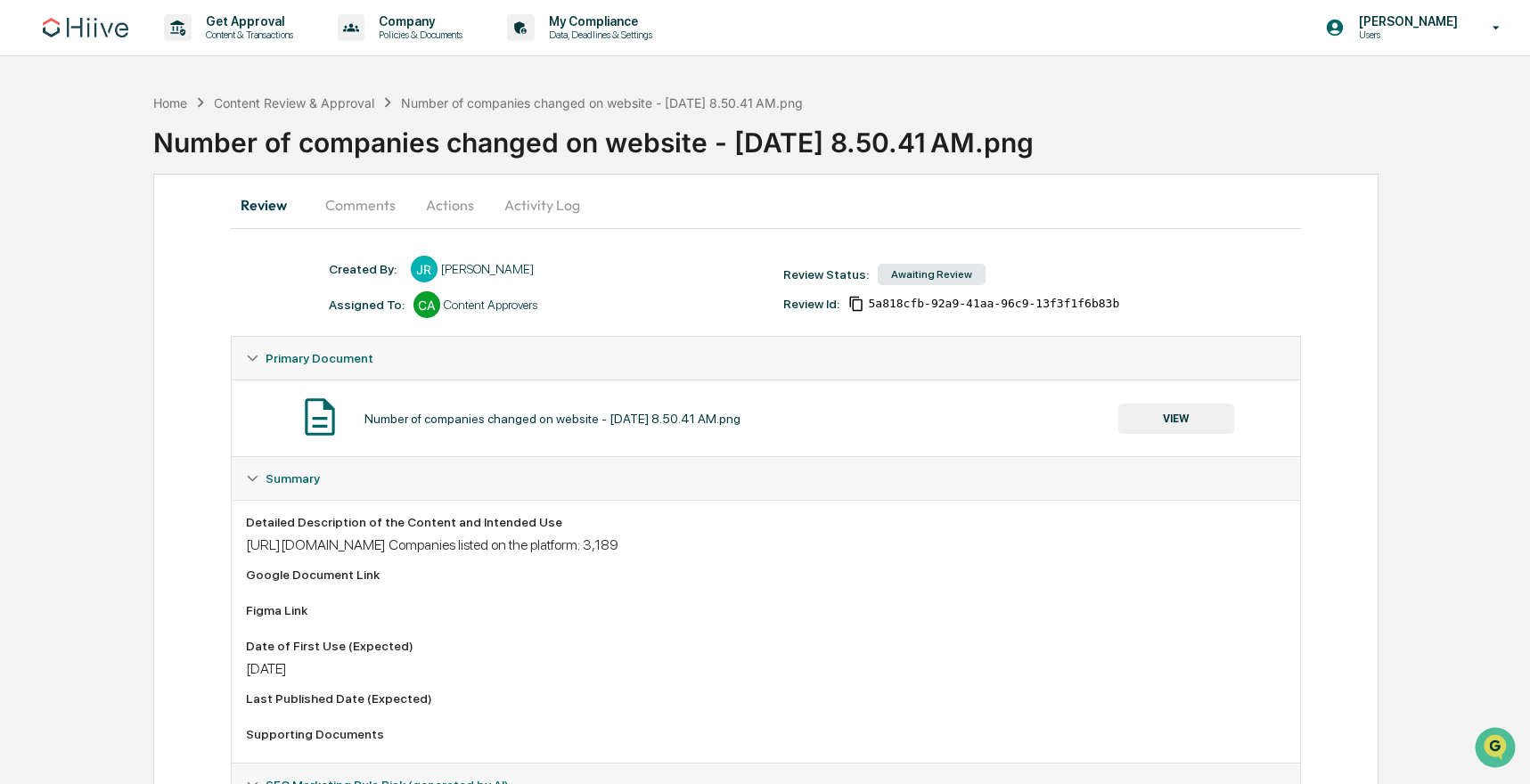
click at [508, 517] on div "Detailed Description of the Content and Intended Use" at bounding box center [766, 522] width 1040 height 15
click at [382, 205] on button "Comments" at bounding box center [361, 205] width 99 height 43
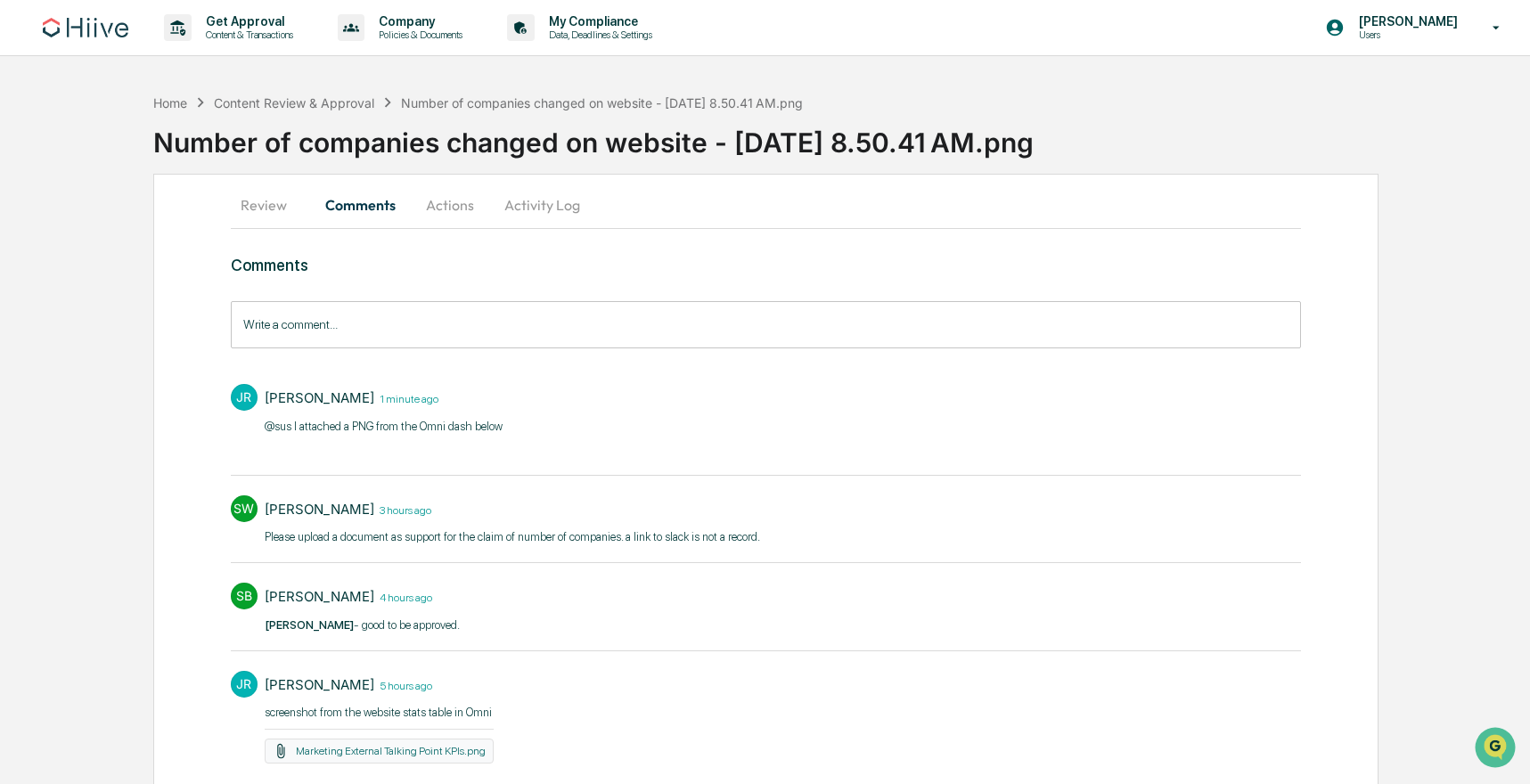
click at [445, 195] on button "Actions" at bounding box center [450, 205] width 81 height 43
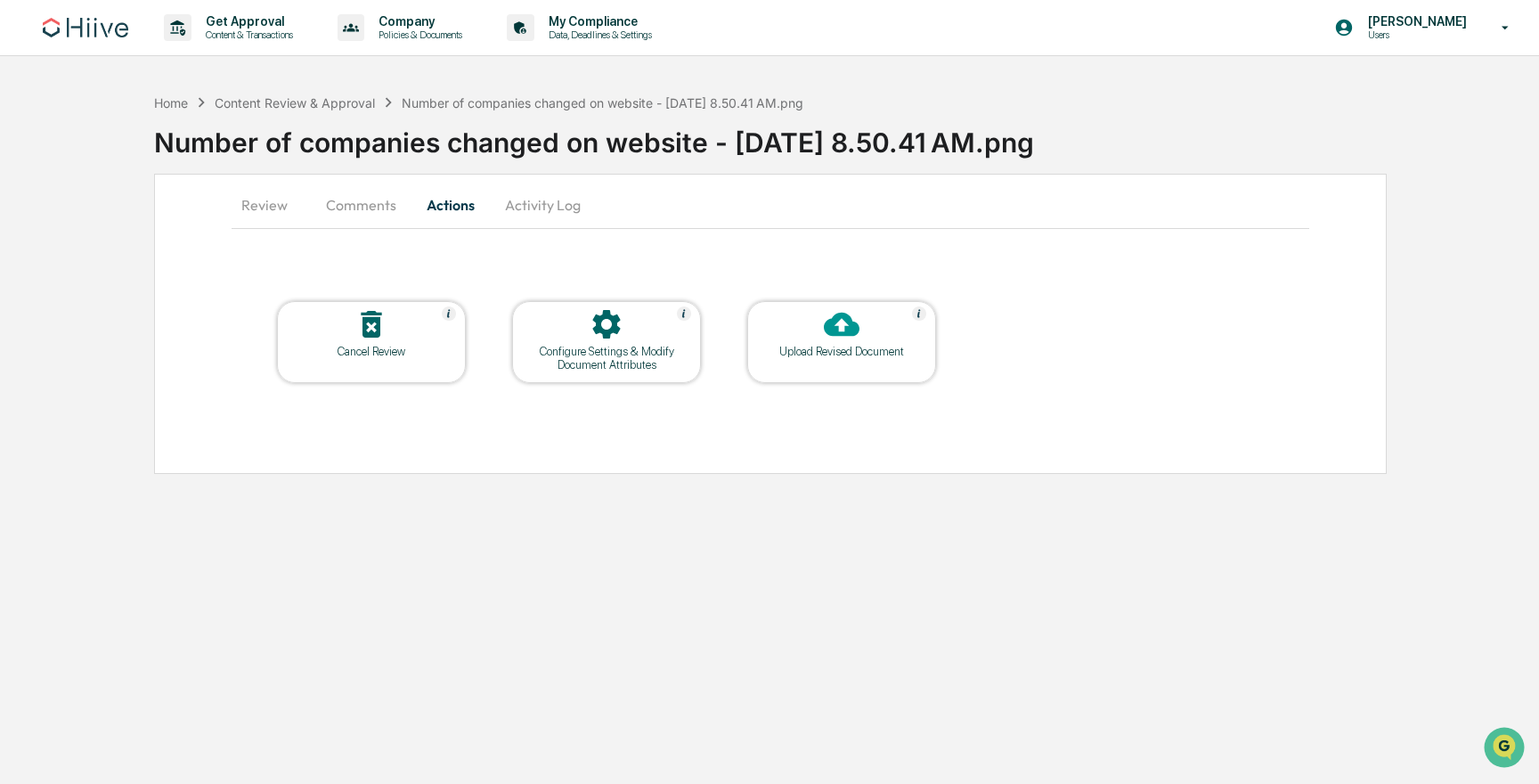
click at [532, 193] on button "Activity Log" at bounding box center [543, 205] width 104 height 43
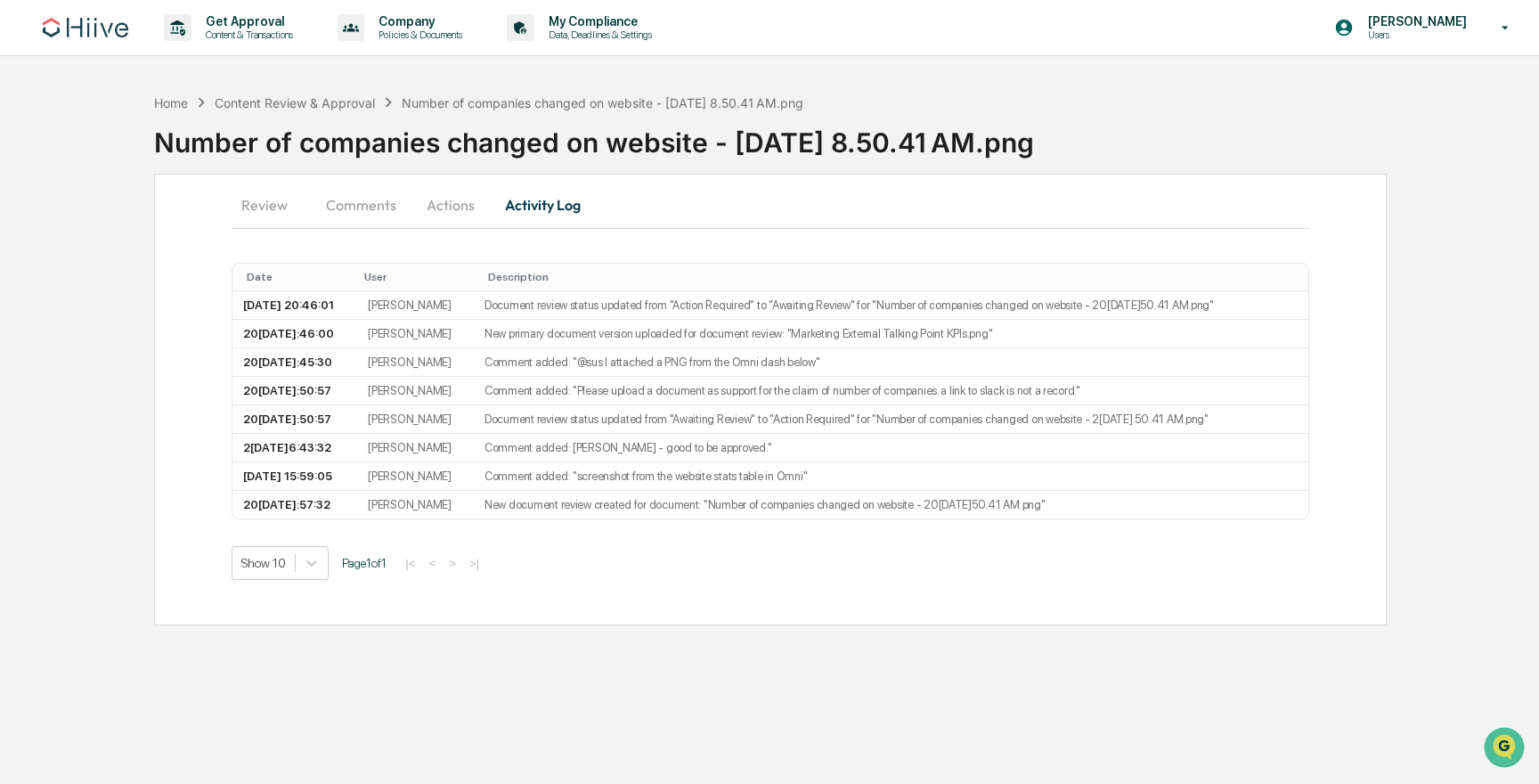
click at [388, 109] on icon at bounding box center [388, 102] width 19 height 19
click at [379, 95] on icon at bounding box center [388, 102] width 19 height 19
click at [373, 102] on div "Content Review & Approval" at bounding box center [295, 102] width 160 height 16
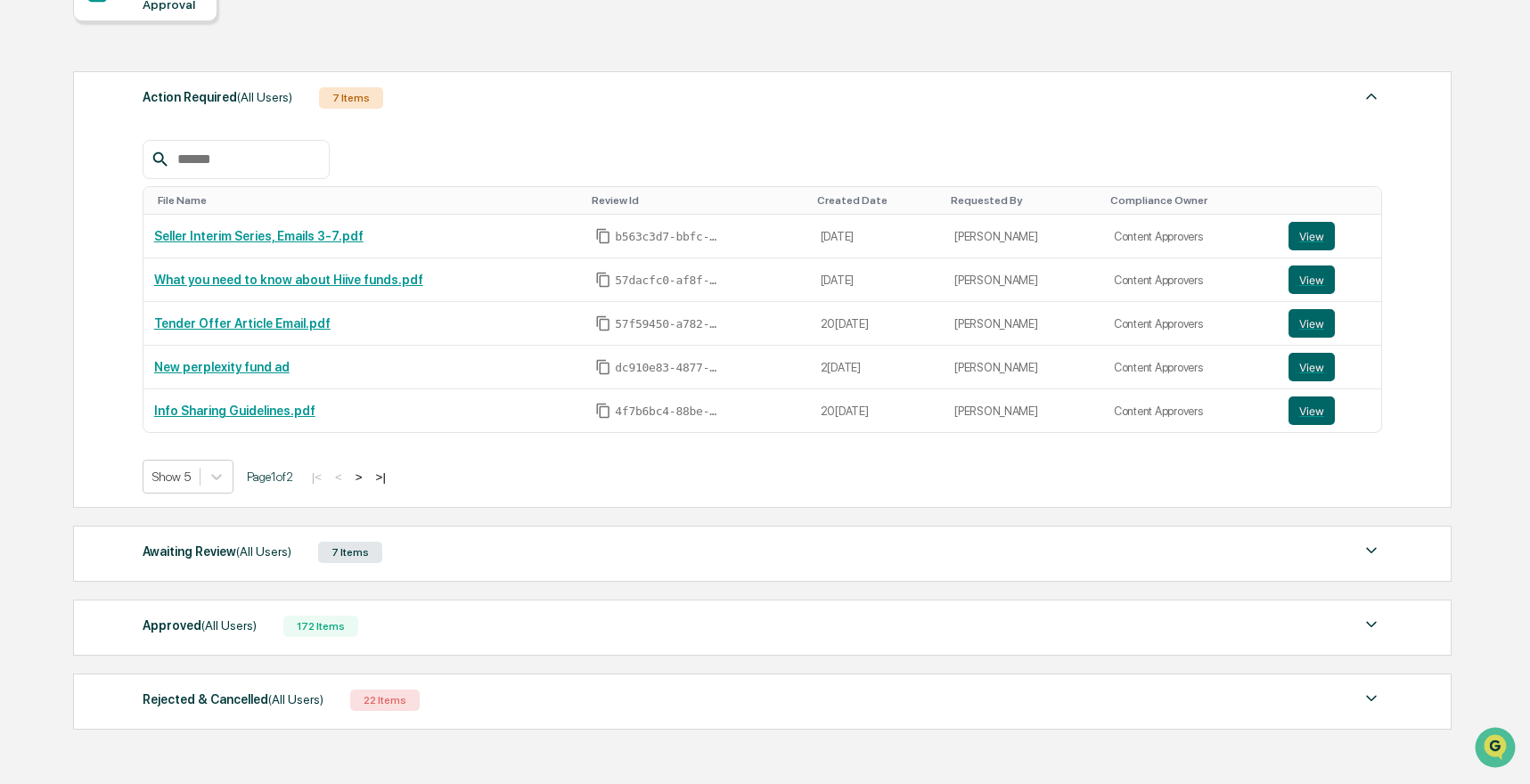
scroll to position [294, 0]
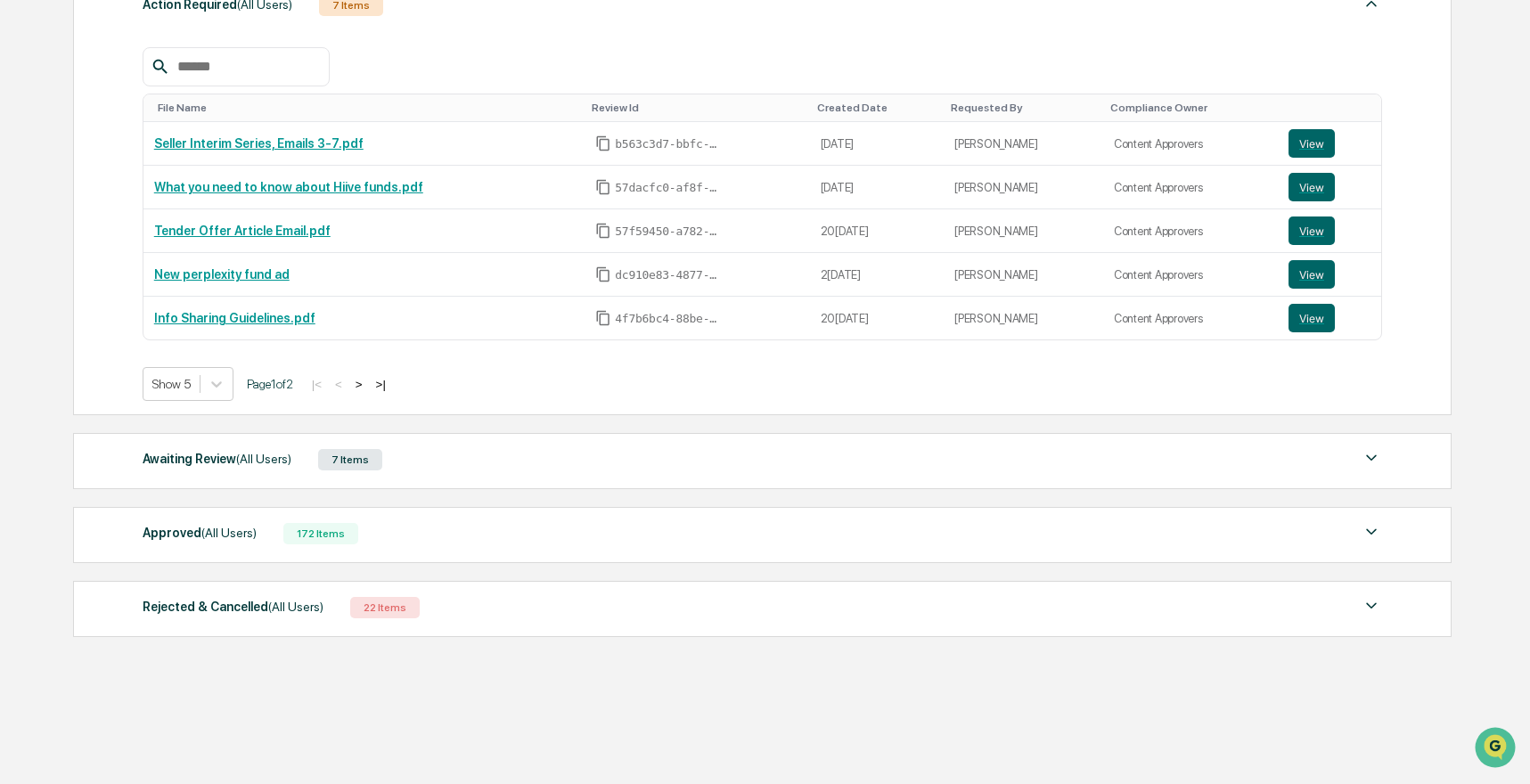
click at [432, 445] on div "Awaiting Review (All Users) 7 Items File Name Review Id Created Date Requested …" at bounding box center [762, 460] width 1378 height 56
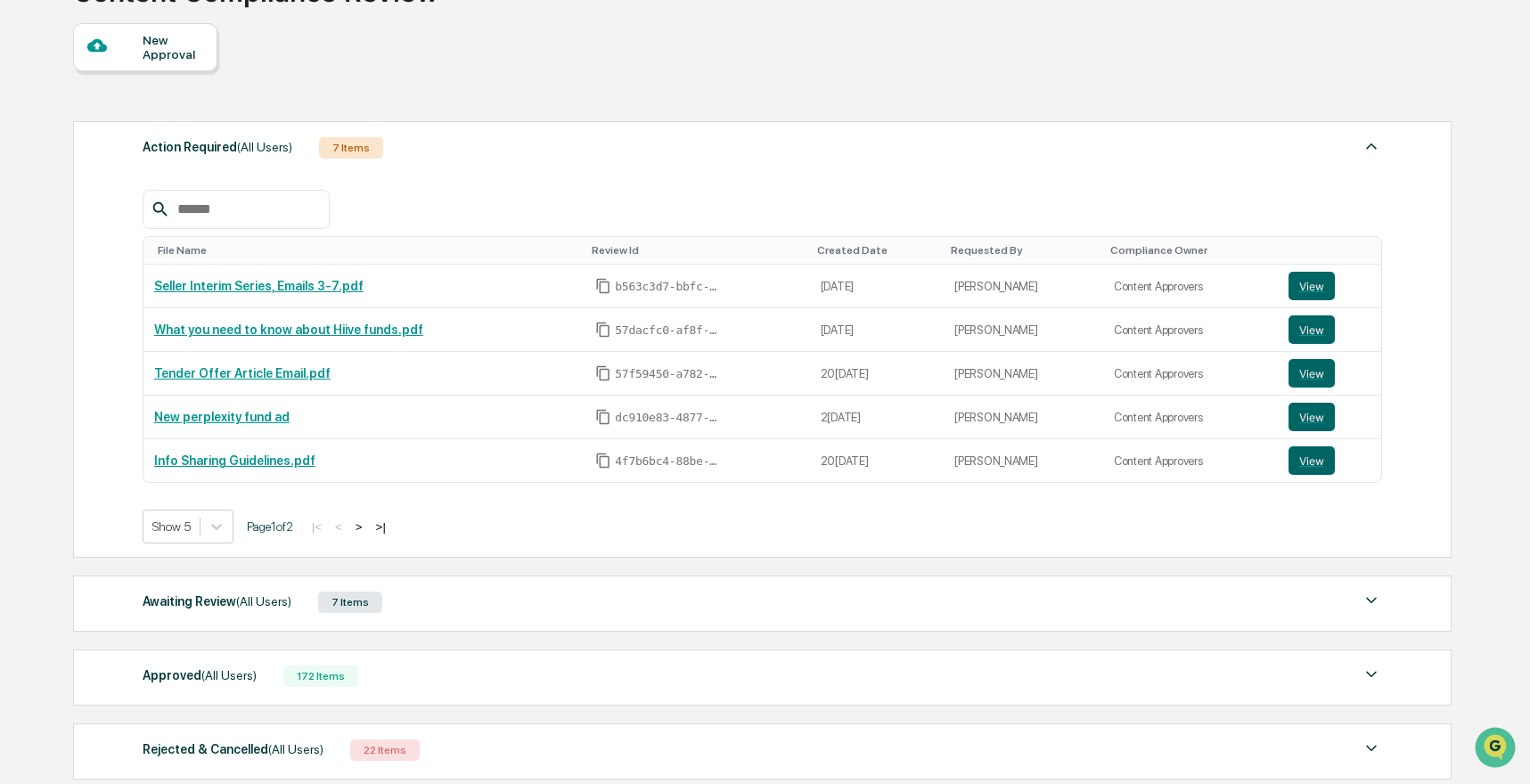
scroll to position [0, 0]
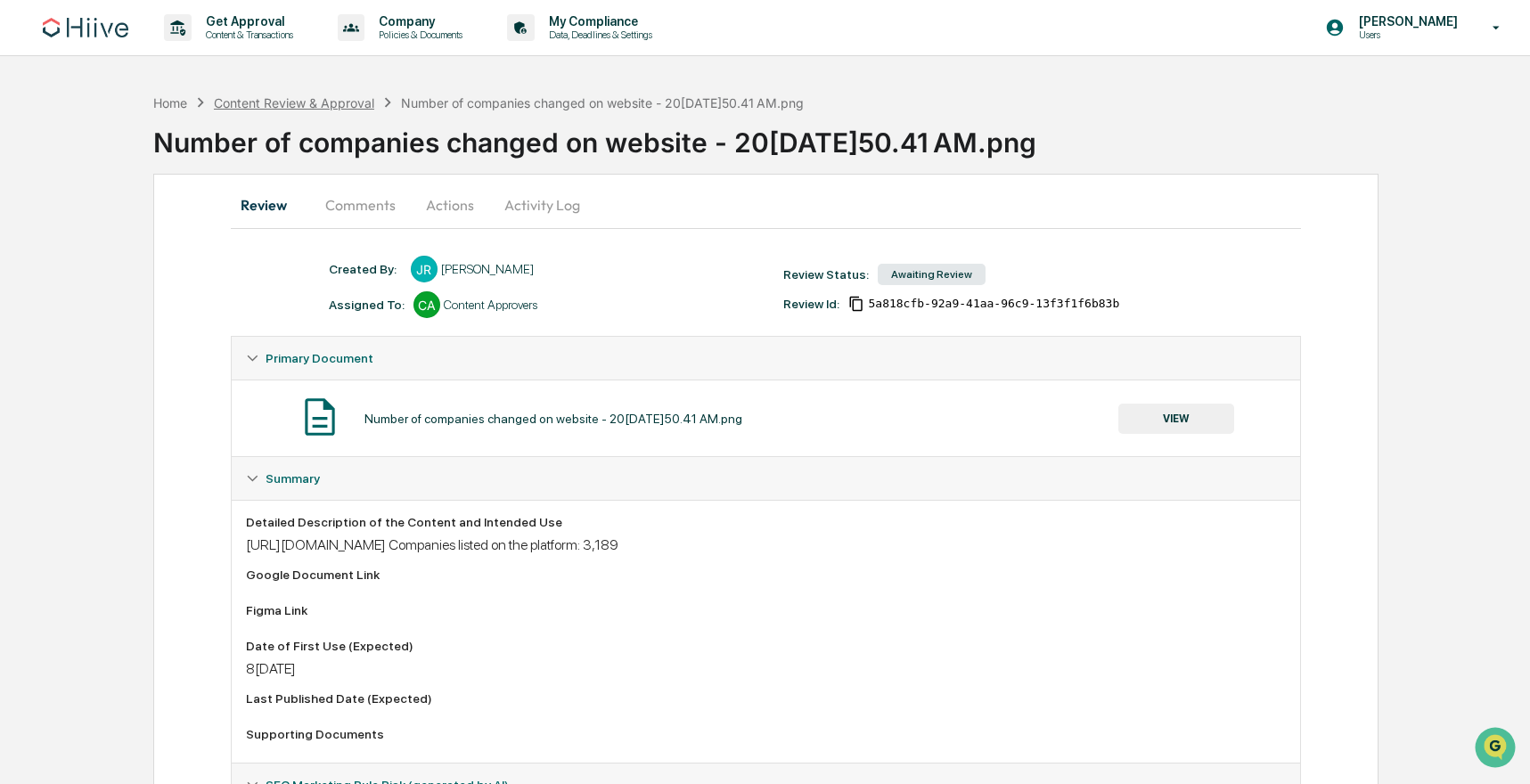
click at [276, 101] on div "Content Review & Approval" at bounding box center [294, 102] width 160 height 16
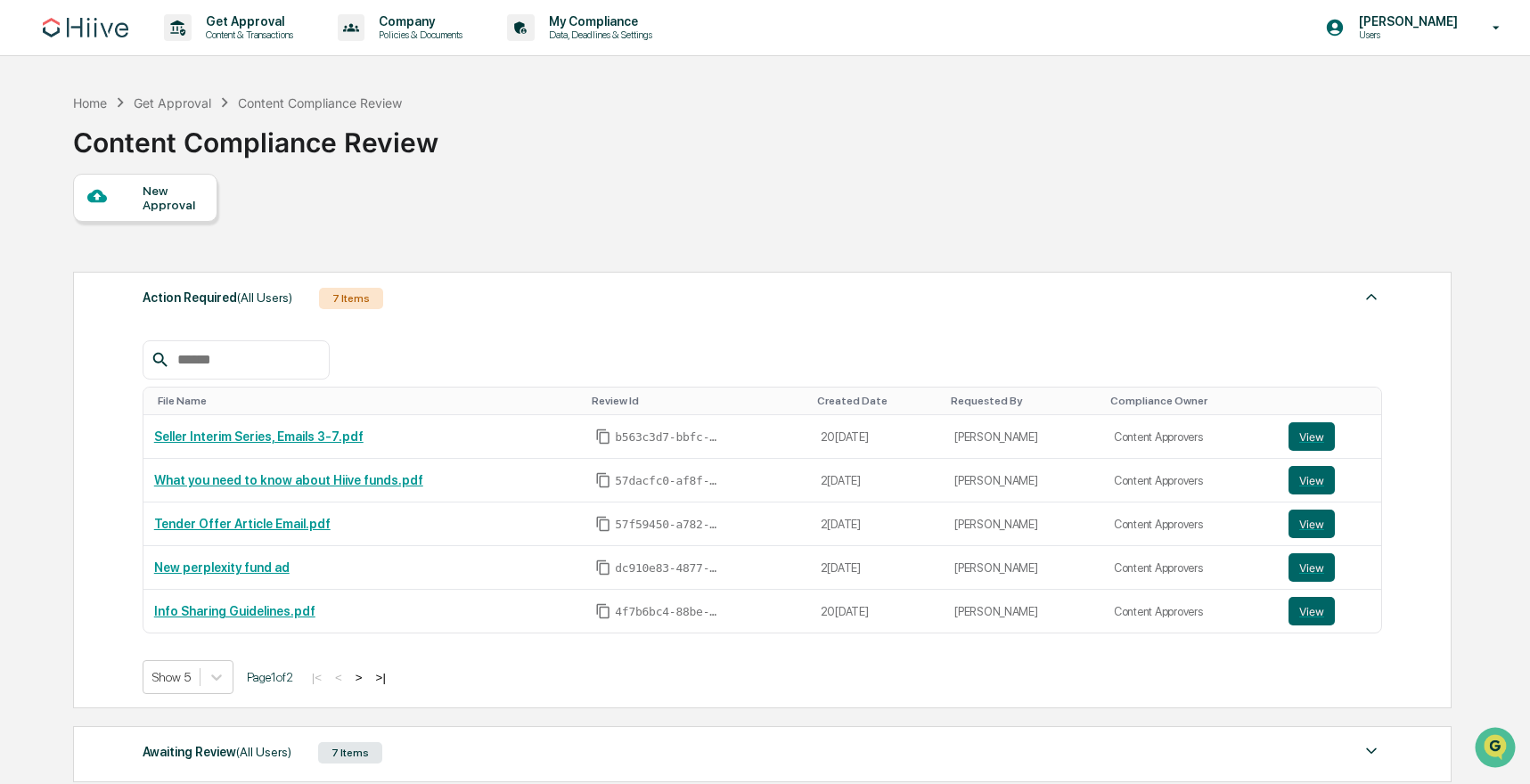
scroll to position [294, 0]
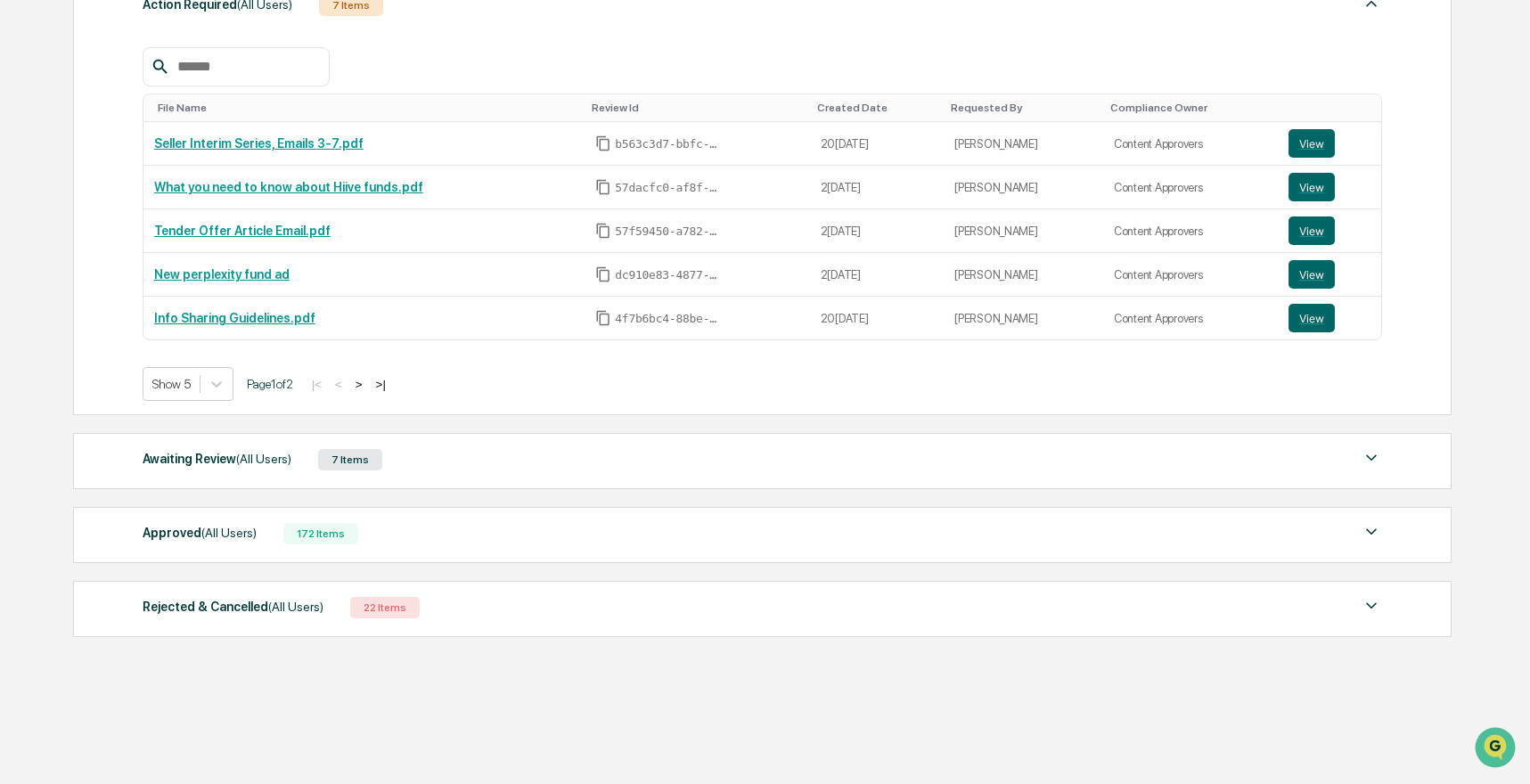
click at [382, 459] on div "7 Items" at bounding box center [350, 459] width 64 height 21
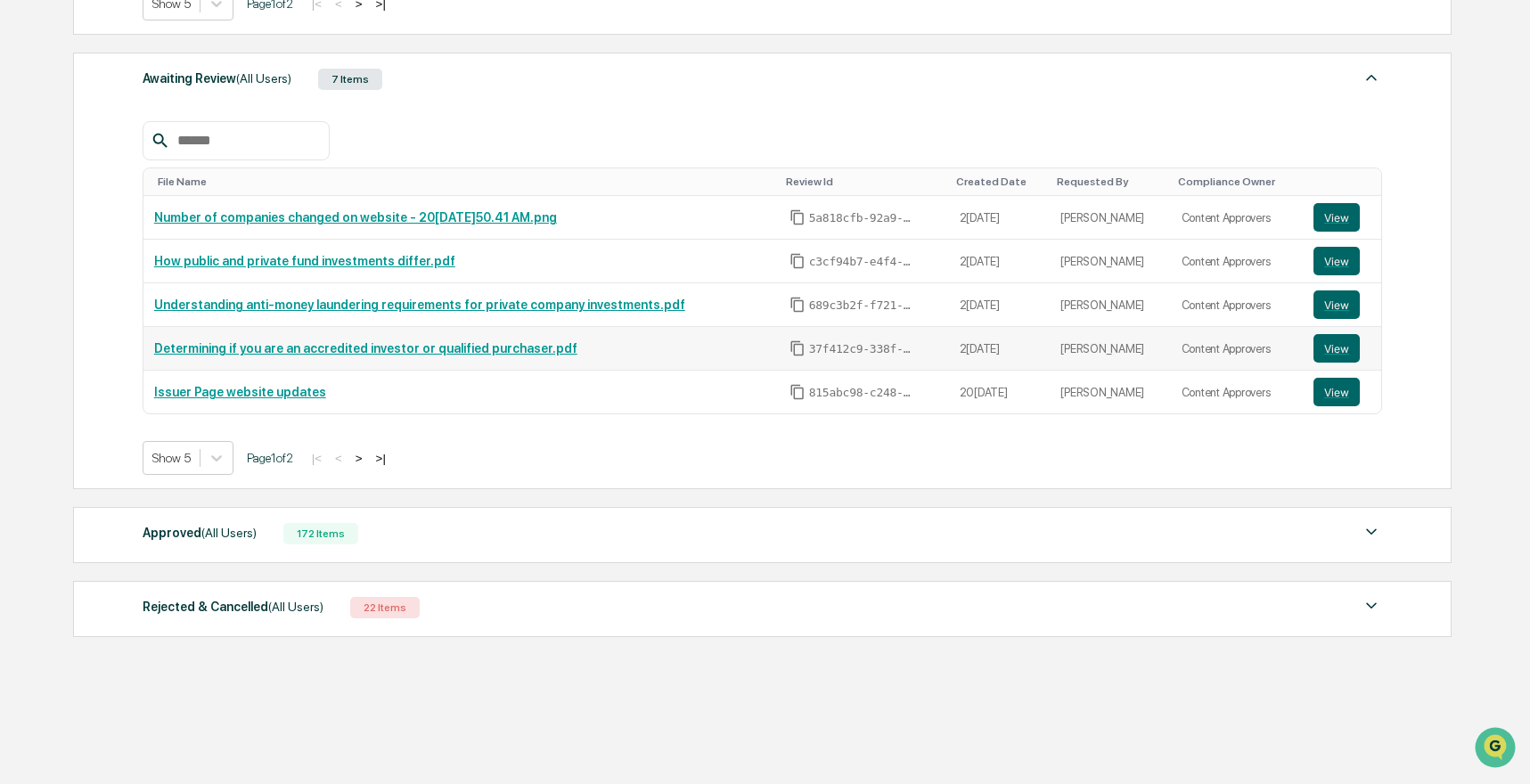
scroll to position [674, 0]
click at [227, 468] on div at bounding box center [216, 457] width 32 height 32
click at [192, 535] on div "Show 10" at bounding box center [189, 529] width 94 height 28
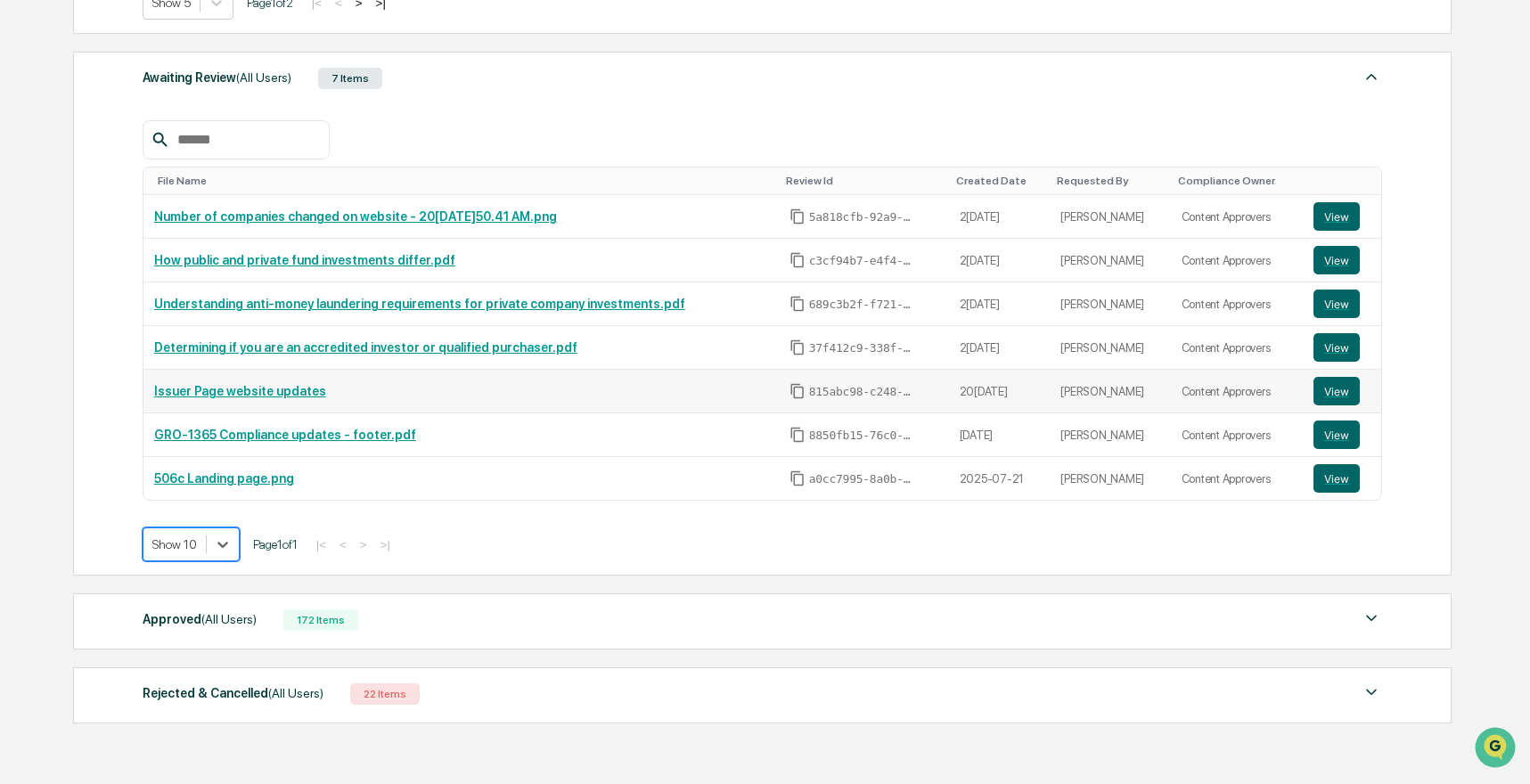
click at [272, 388] on link "Issuer Page website updates" at bounding box center [240, 392] width 172 height 15
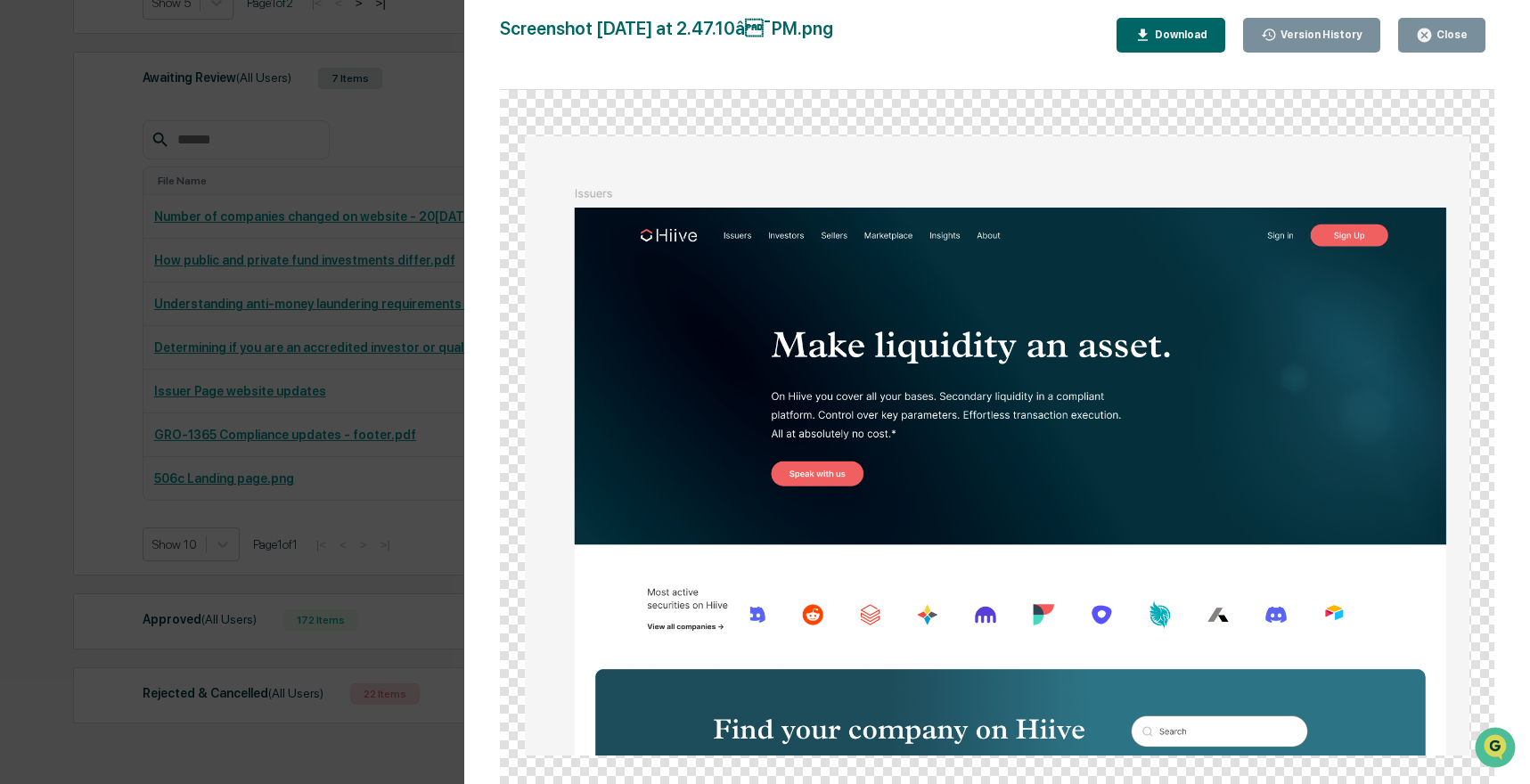
click at [255, 152] on div "Version History 08/07/2025, 04:47 PM Susan Woodard 07/29/2025, 08:12 PM Josh Re…" at bounding box center [765, 392] width 1530 height 784
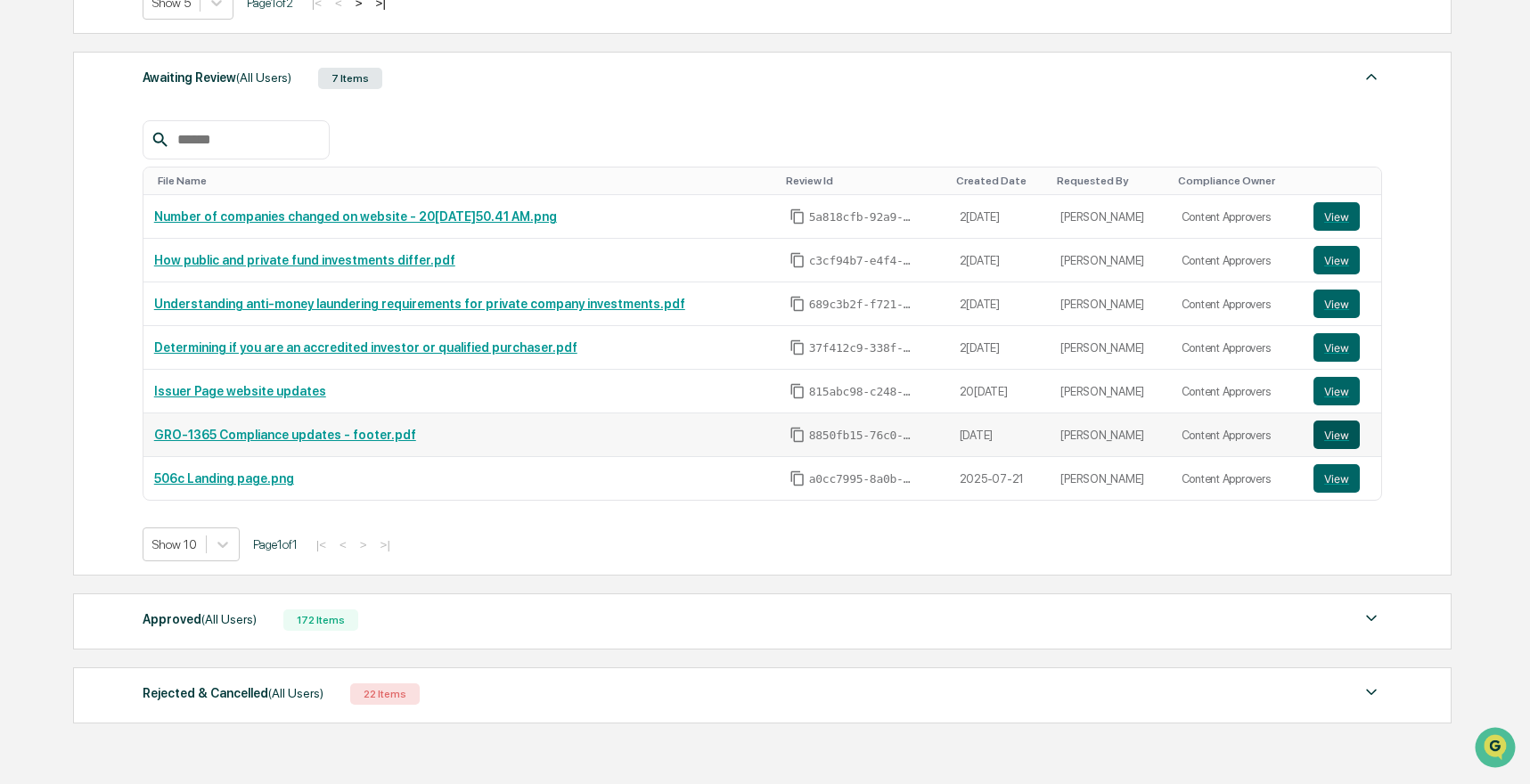
click at [1330, 447] on button "View" at bounding box center [1336, 435] width 47 height 28
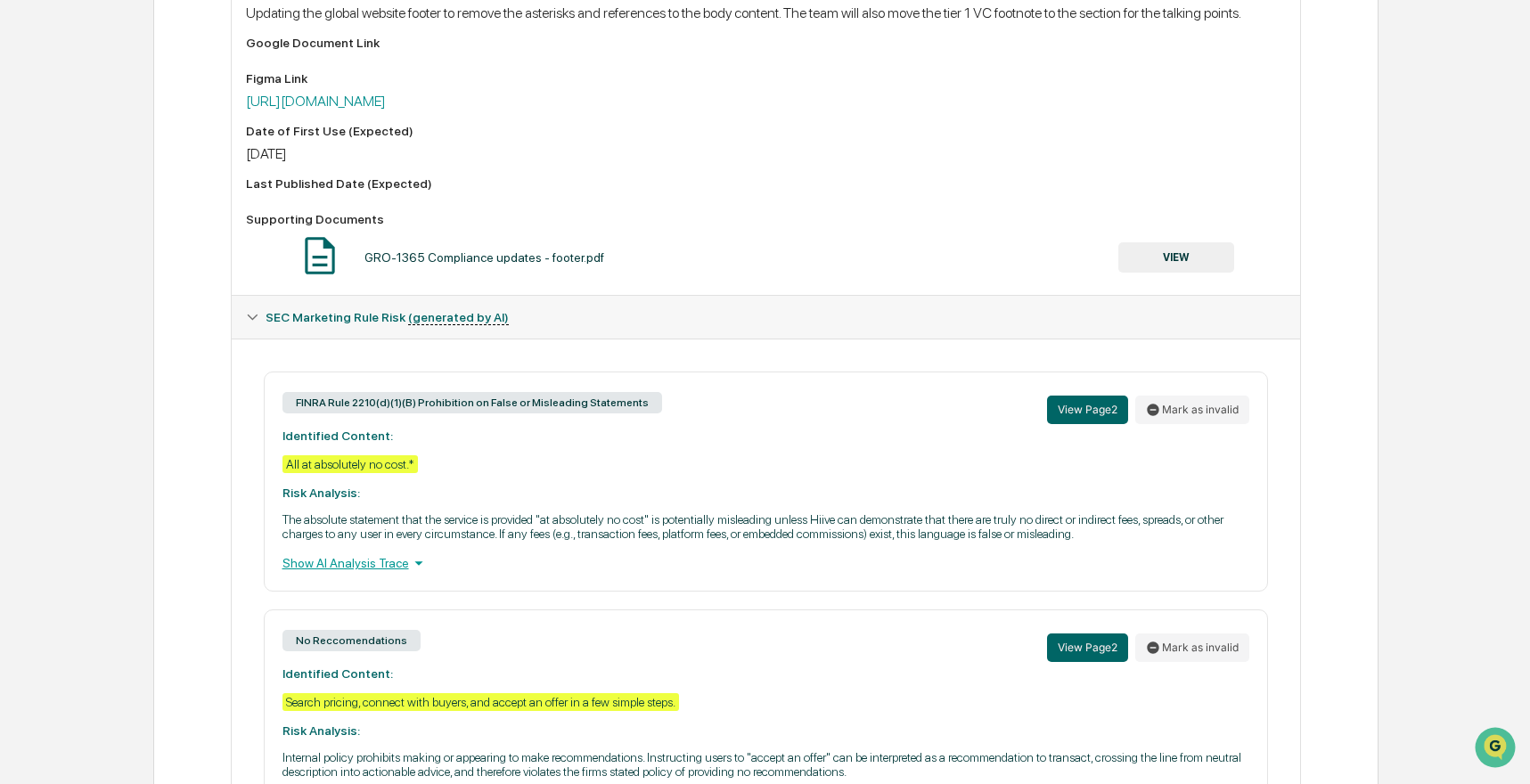
scroll to position [84, 0]
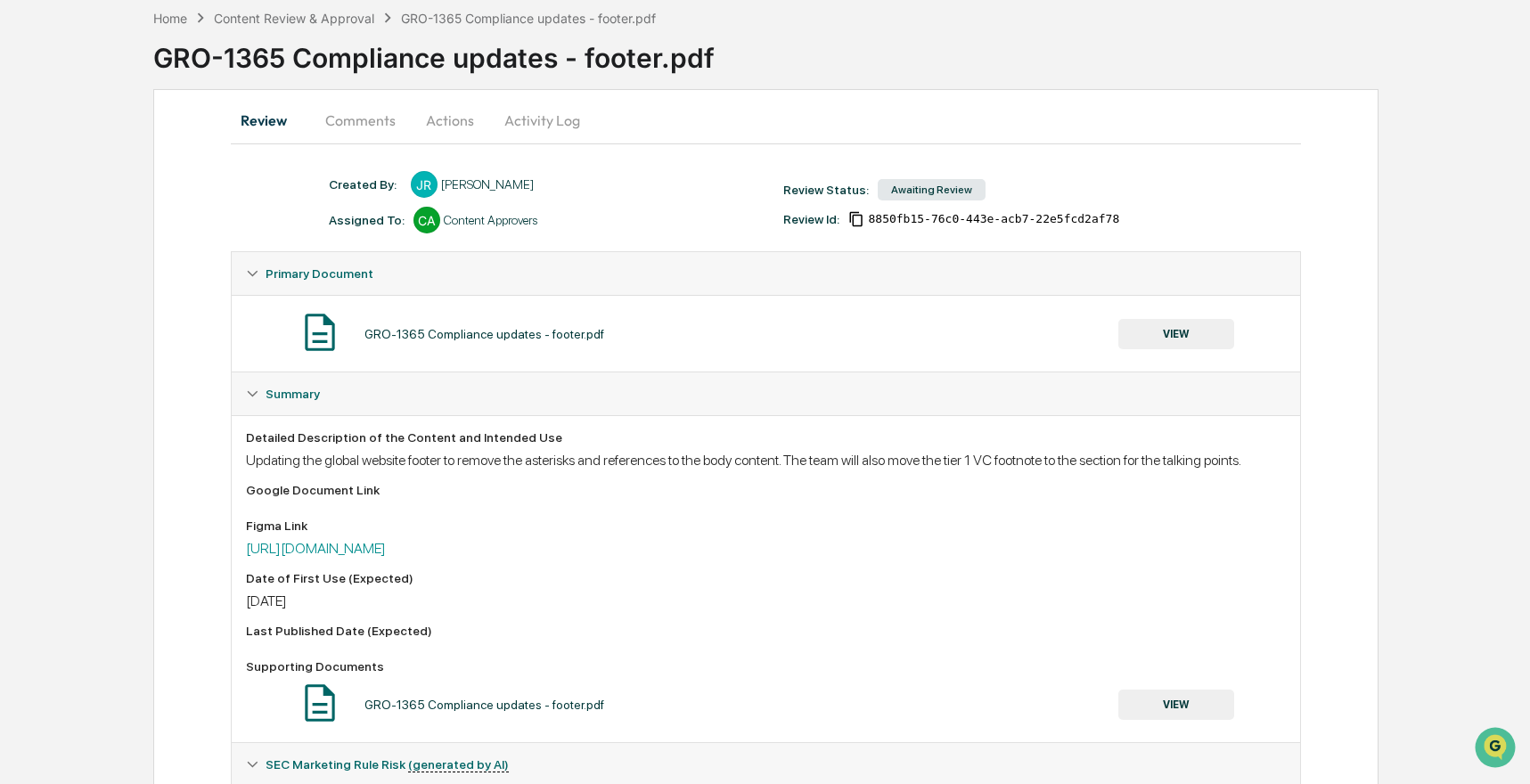
click at [343, 113] on button "Comments" at bounding box center [361, 120] width 99 height 43
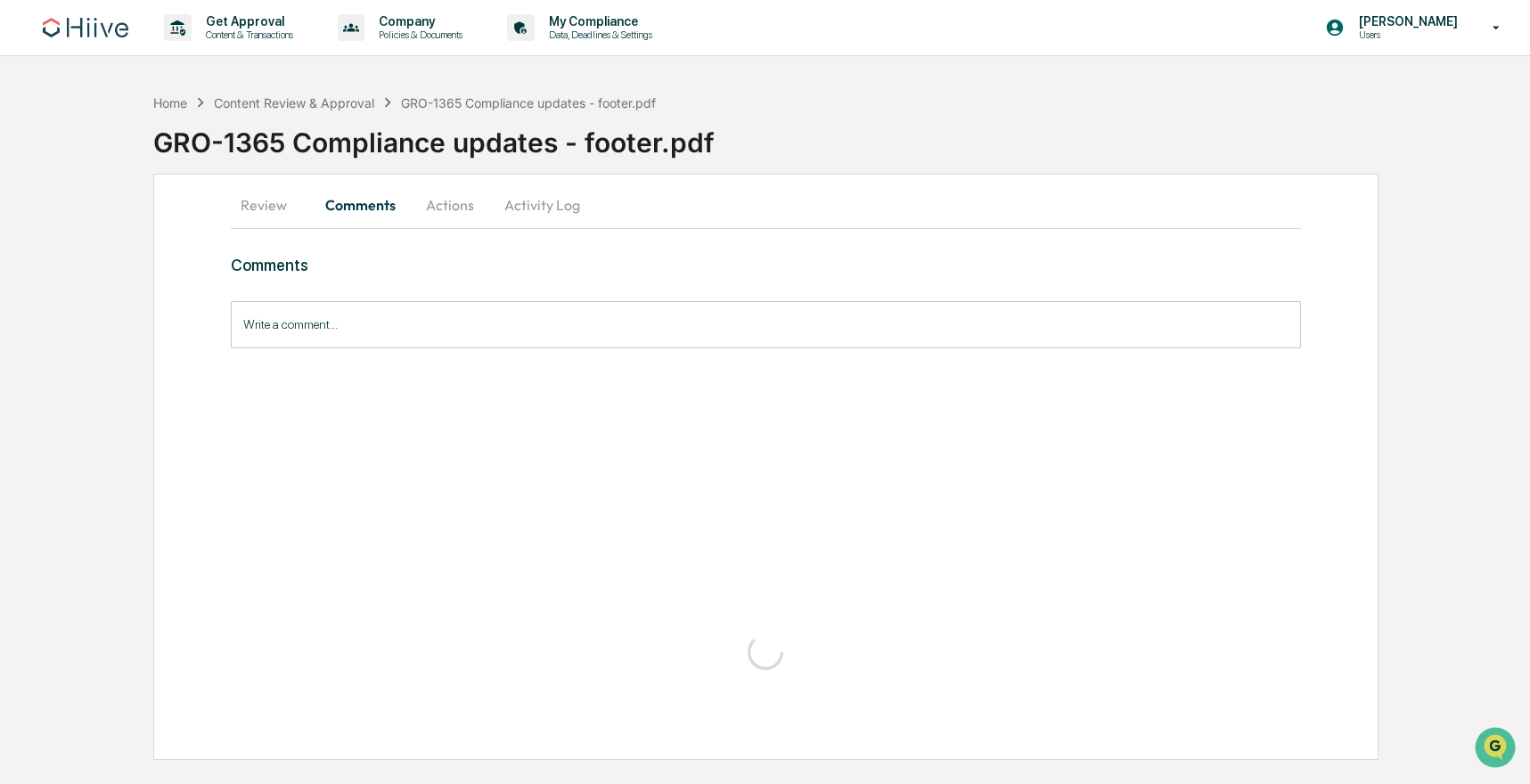
scroll to position [0, 0]
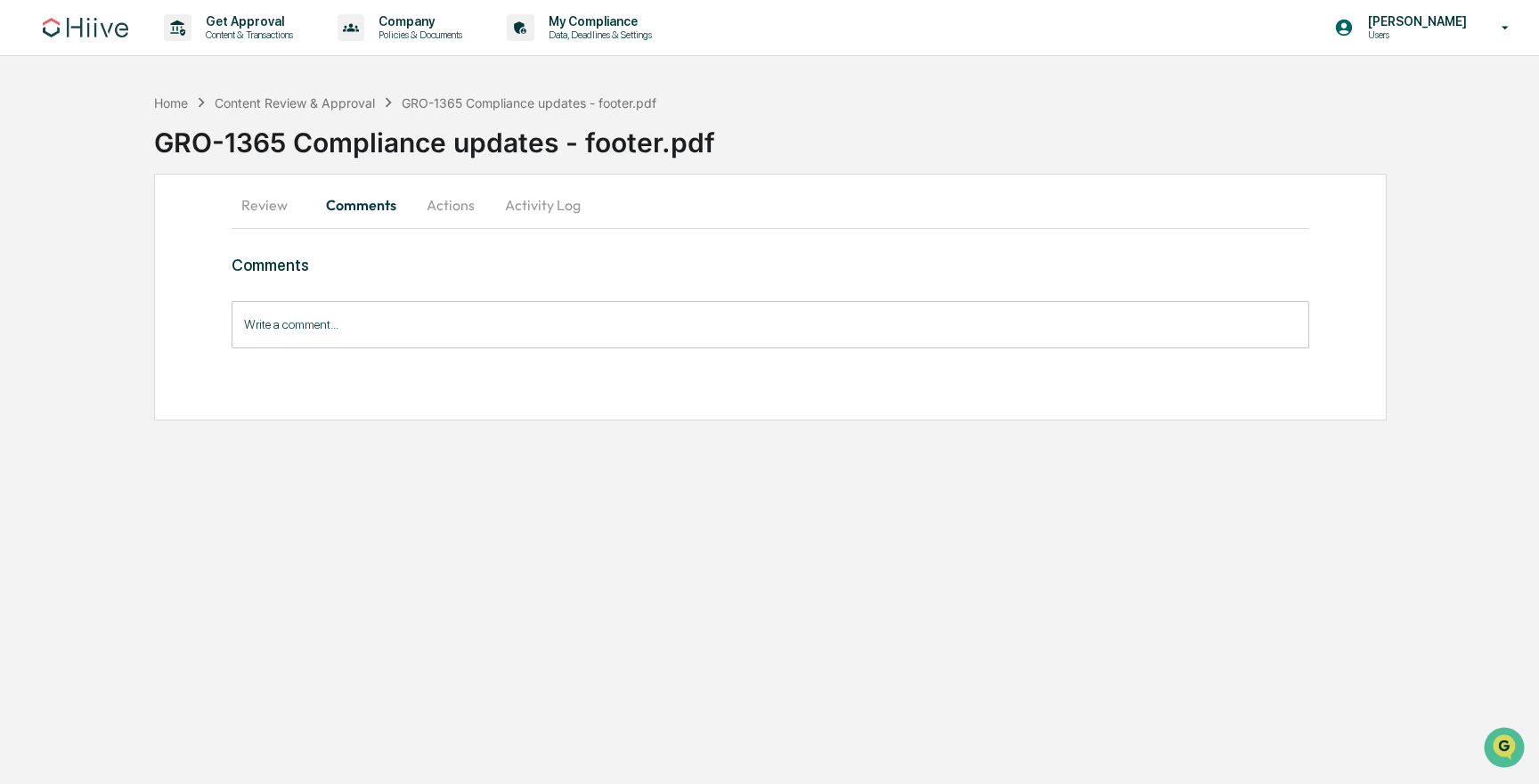
click at [271, 211] on button "Review" at bounding box center [272, 205] width 81 height 43
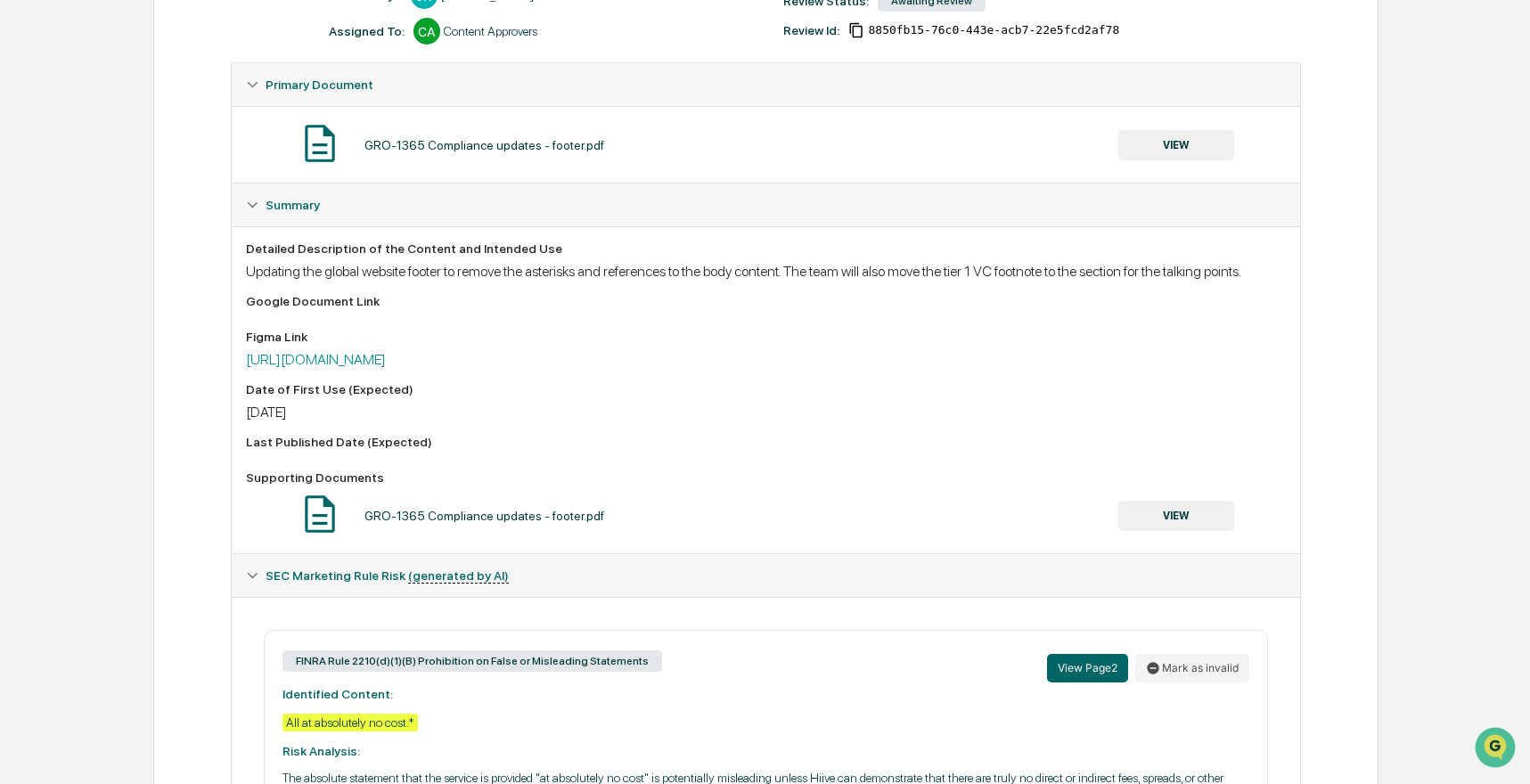
scroll to position [89, 0]
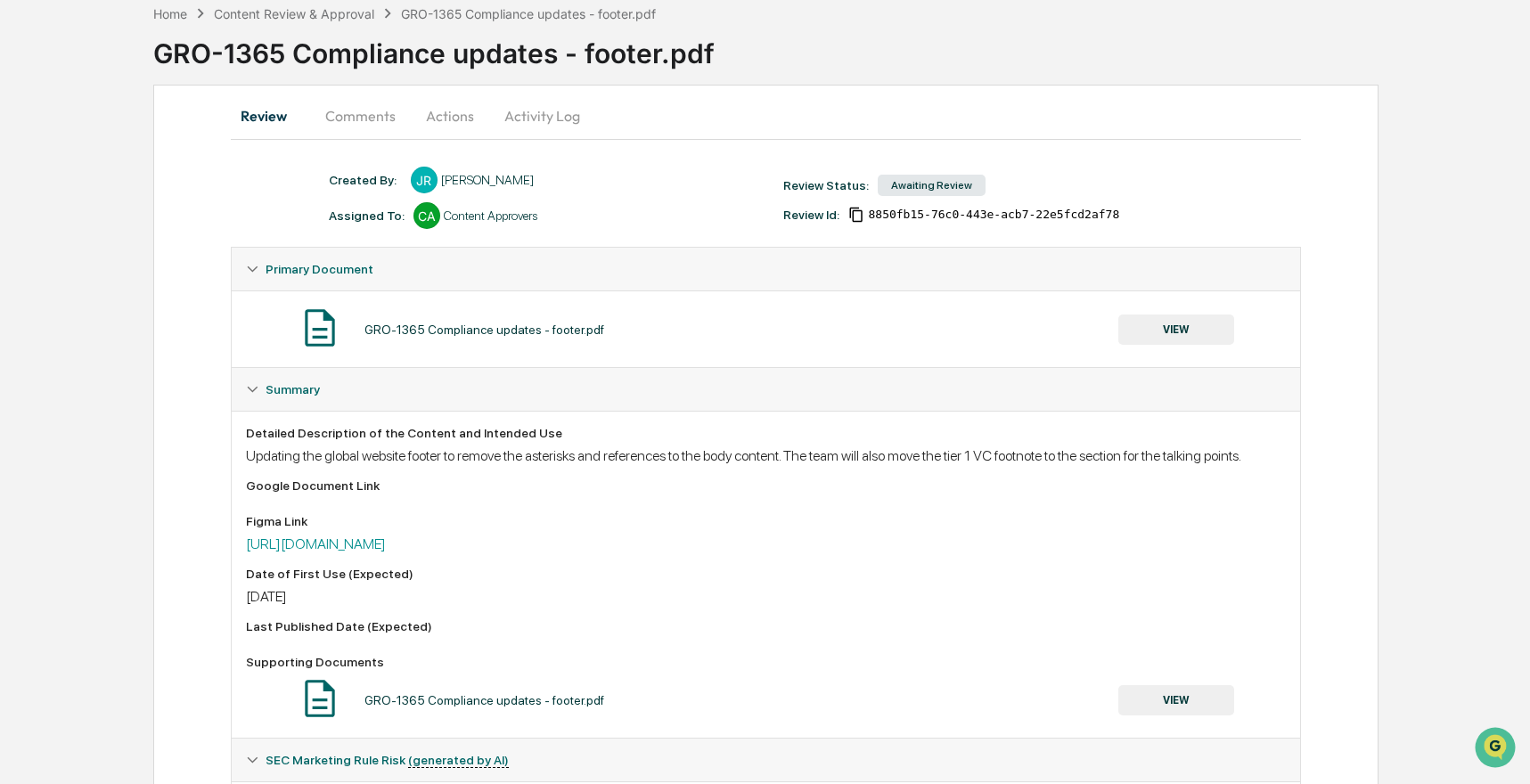
click at [1170, 327] on button "VIEW" at bounding box center [1176, 329] width 116 height 30
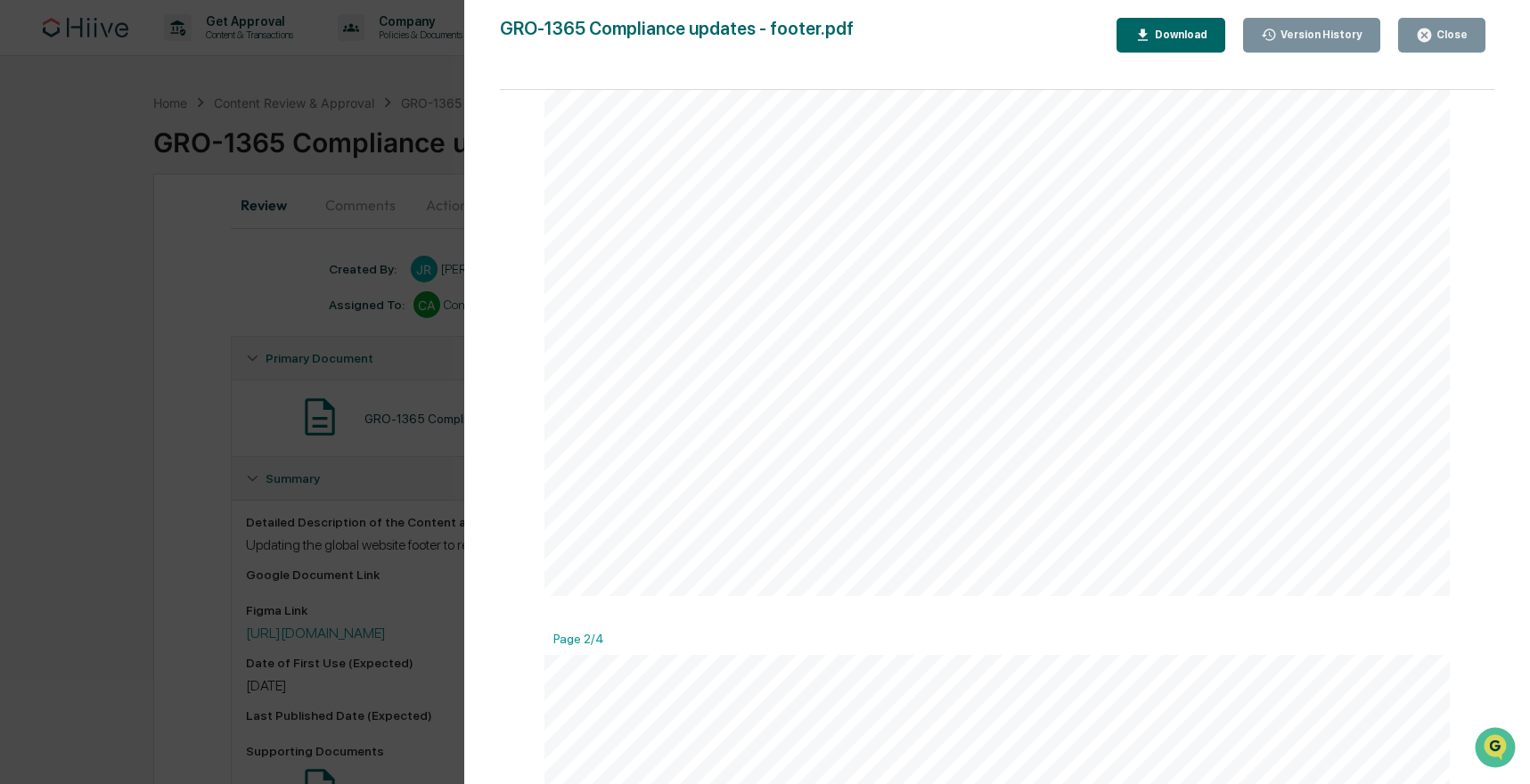
scroll to position [0, 0]
click at [636, 190] on link at bounding box center [680, 192] width 154 height 28
